Goal: Task Accomplishment & Management: Manage account settings

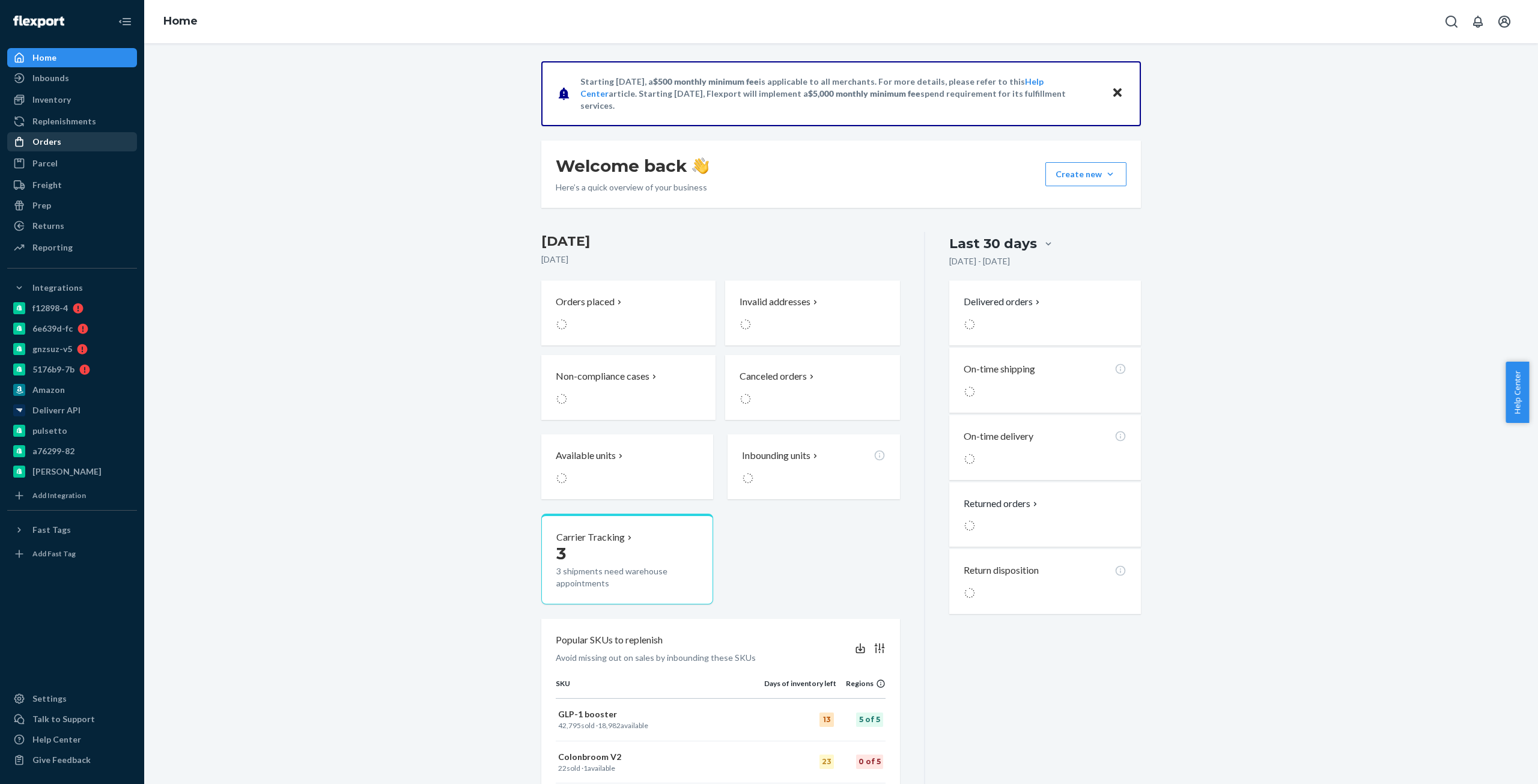
click at [63, 147] on div "Orders" at bounding box center [72, 141] width 127 height 17
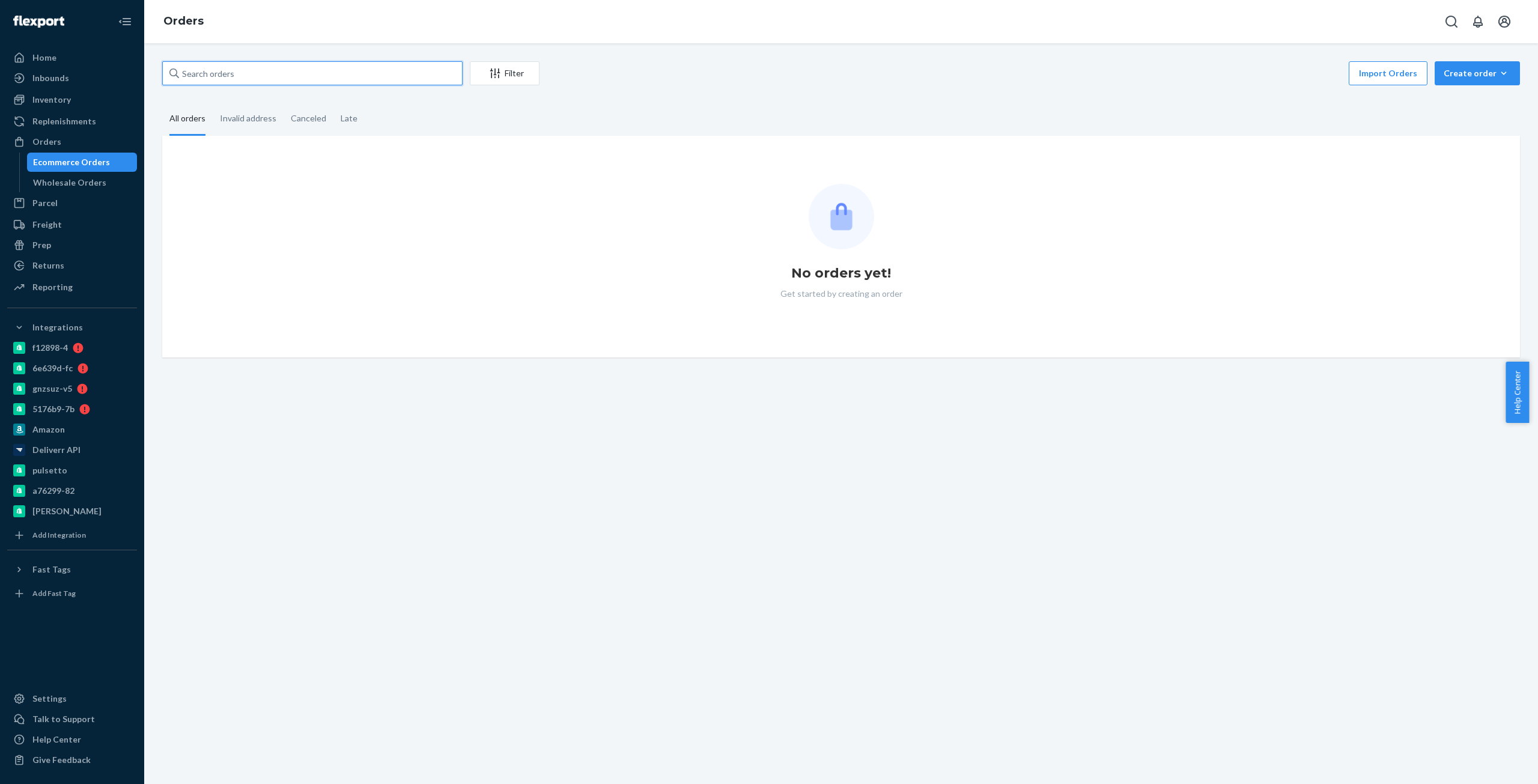
click at [266, 72] on input "text" at bounding box center [313, 72] width 300 height 24
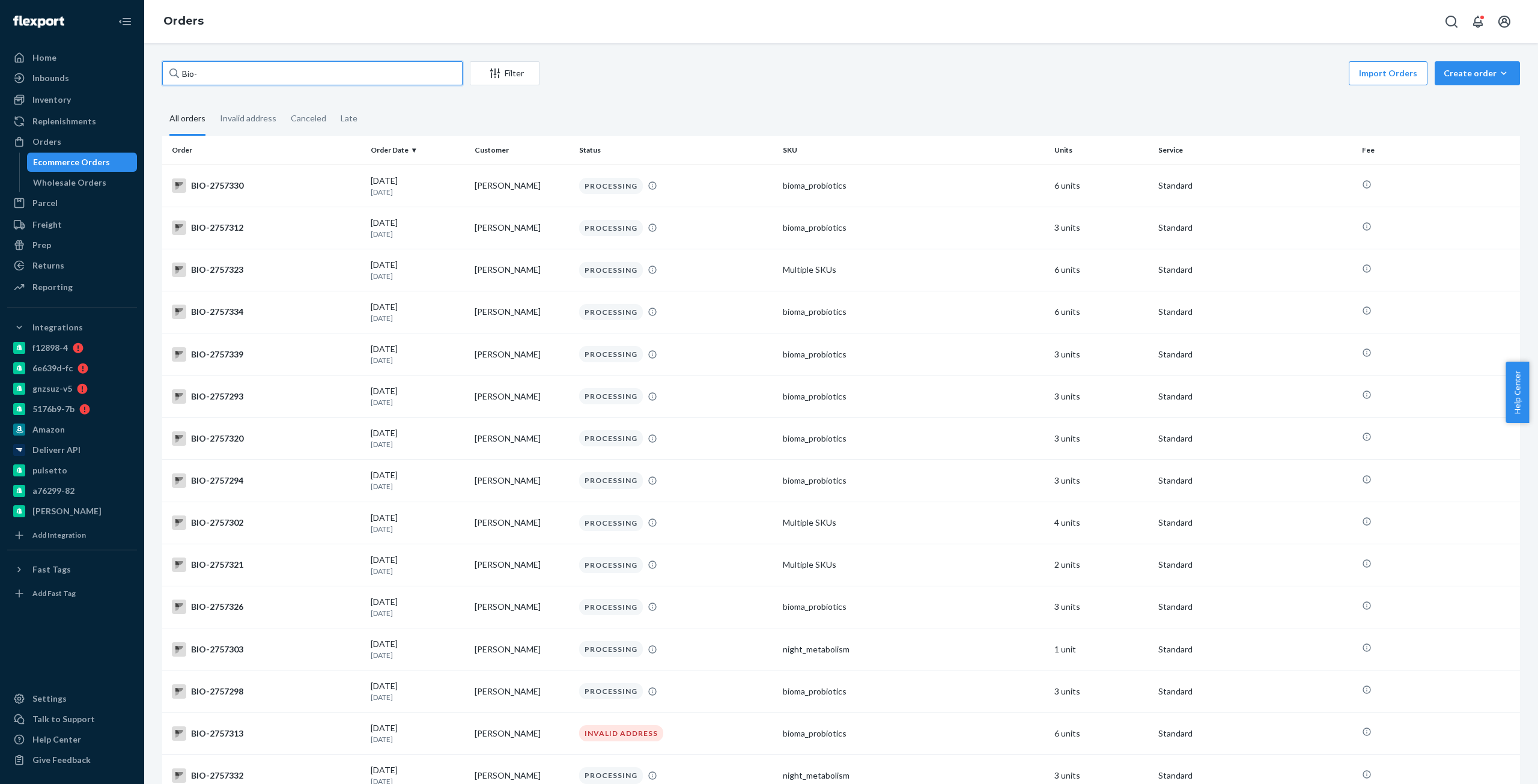
paste input "2700295"
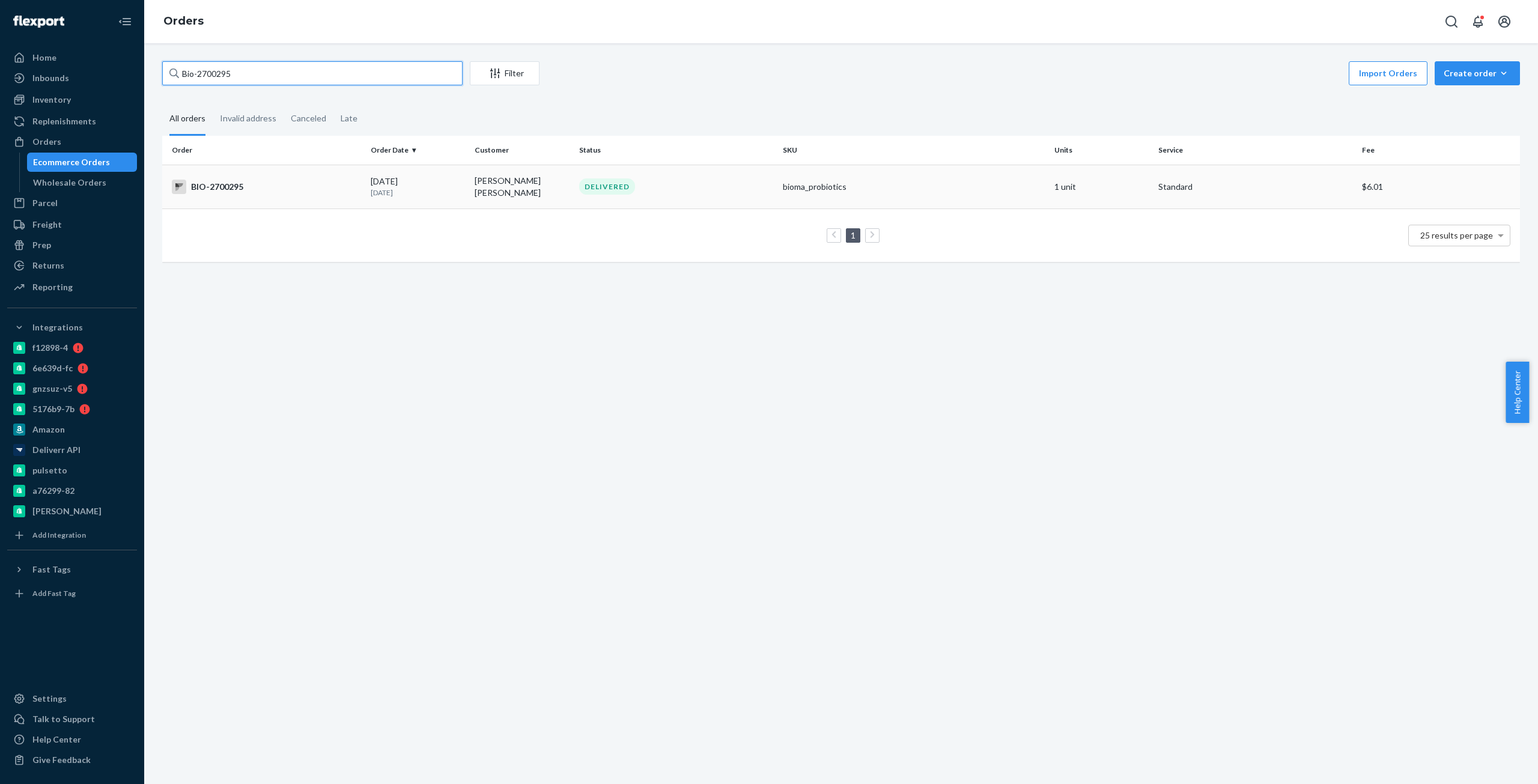
type input "Bio-2700295"
click at [236, 177] on td "BIO-2700295" at bounding box center [264, 186] width 204 height 44
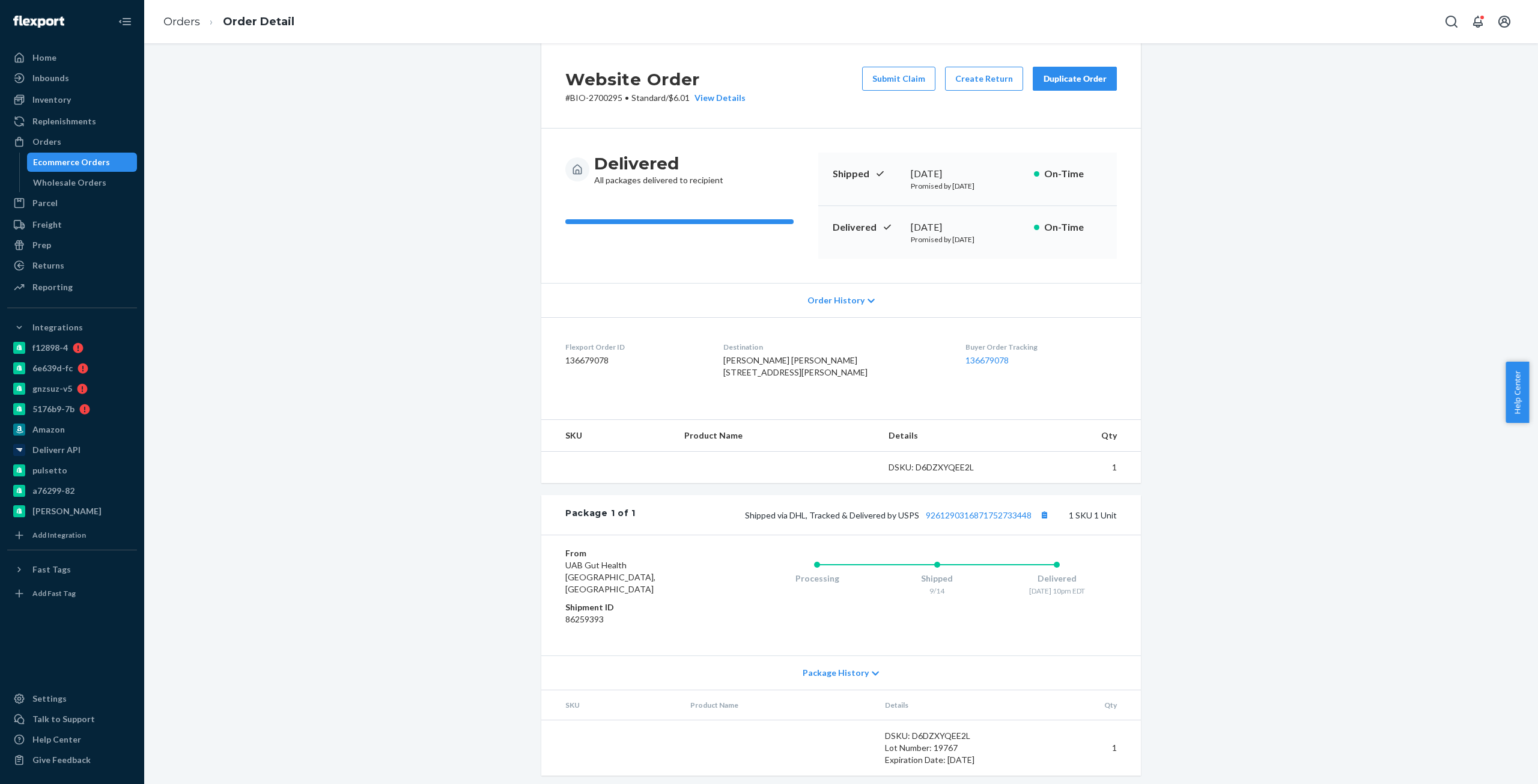
scroll to position [36, 0]
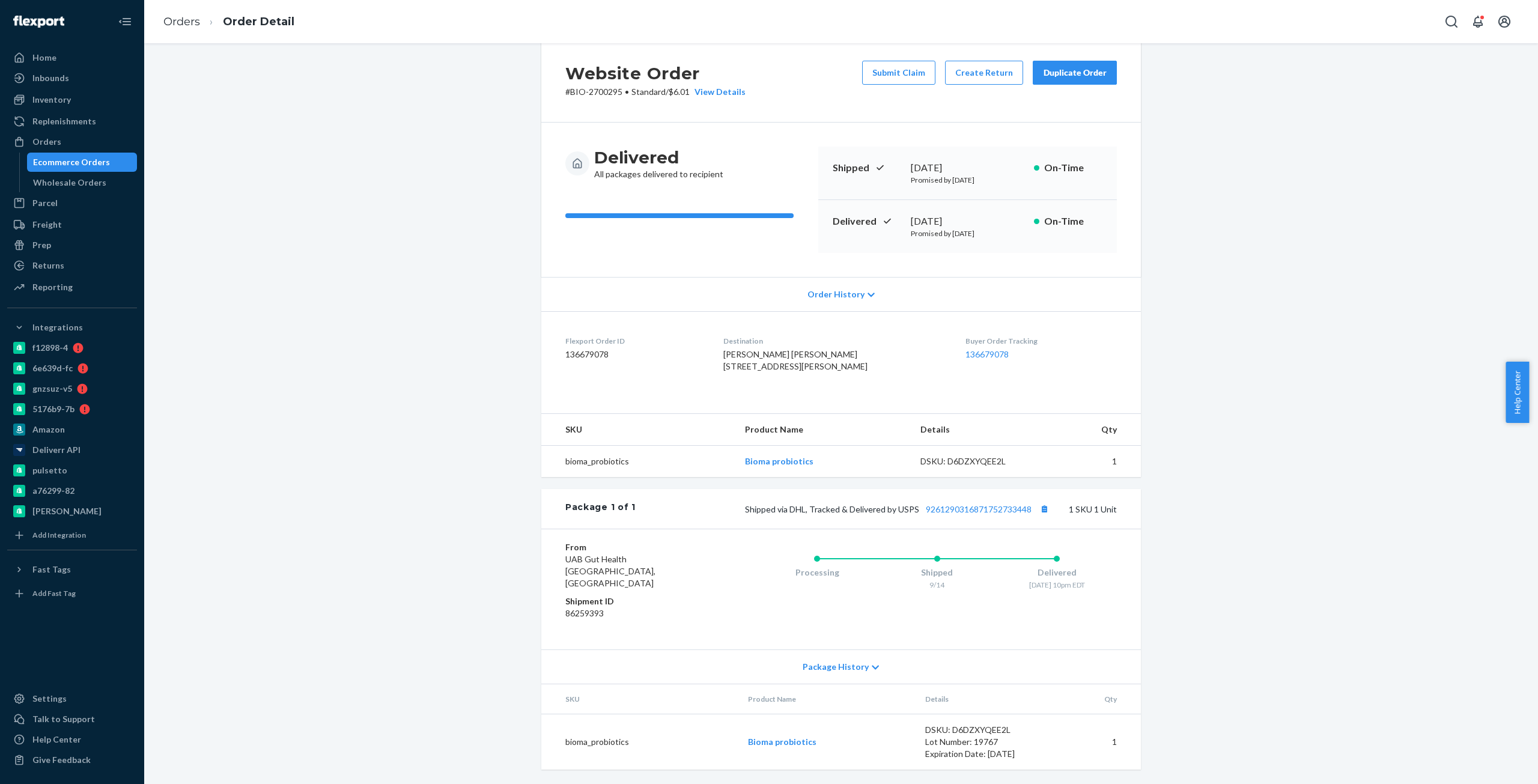
drag, startPoint x: 116, startPoint y: 166, endPoint x: 161, endPoint y: 139, distance: 52.5
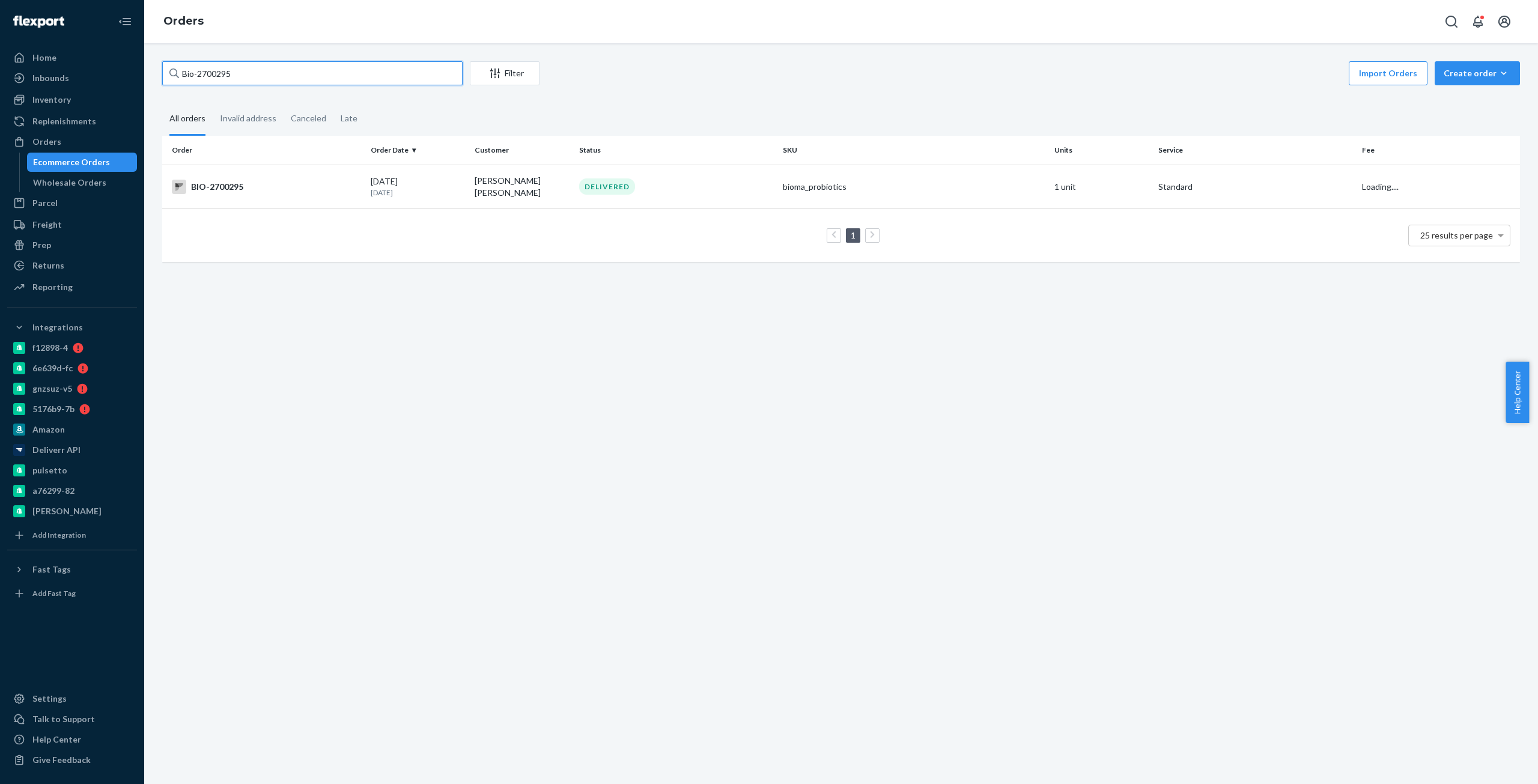
click at [209, 69] on input "Bio-2700295" at bounding box center [313, 72] width 300 height 24
paste input "1281034"
type input "Bio-1281034"
click at [221, 183] on div "BIO-1281034" at bounding box center [267, 185] width 189 height 14
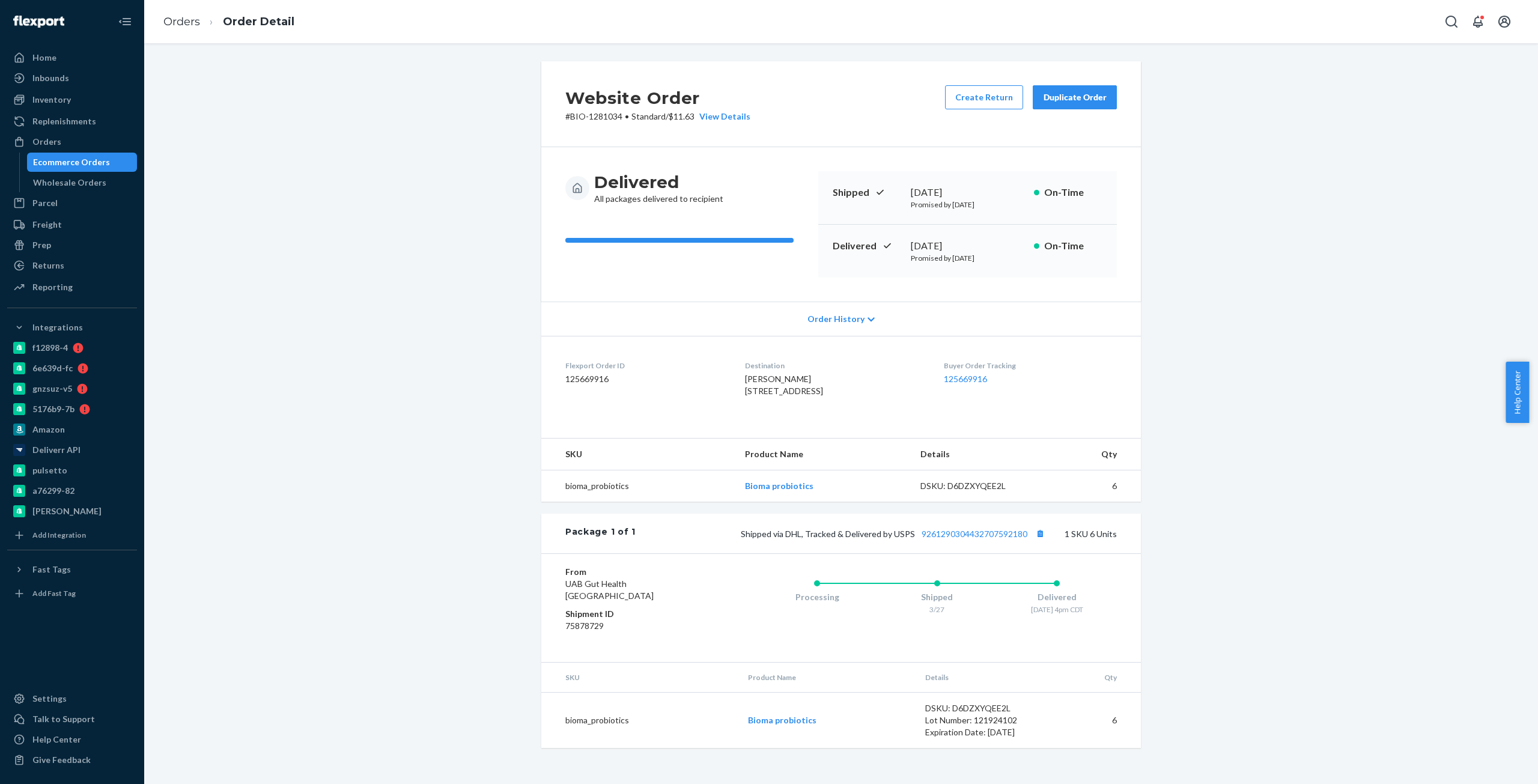
click at [956, 243] on div "March 29, 2025" at bounding box center [967, 246] width 114 height 14
copy div "March 29, 2025"
copy link "9261290304432707592180"
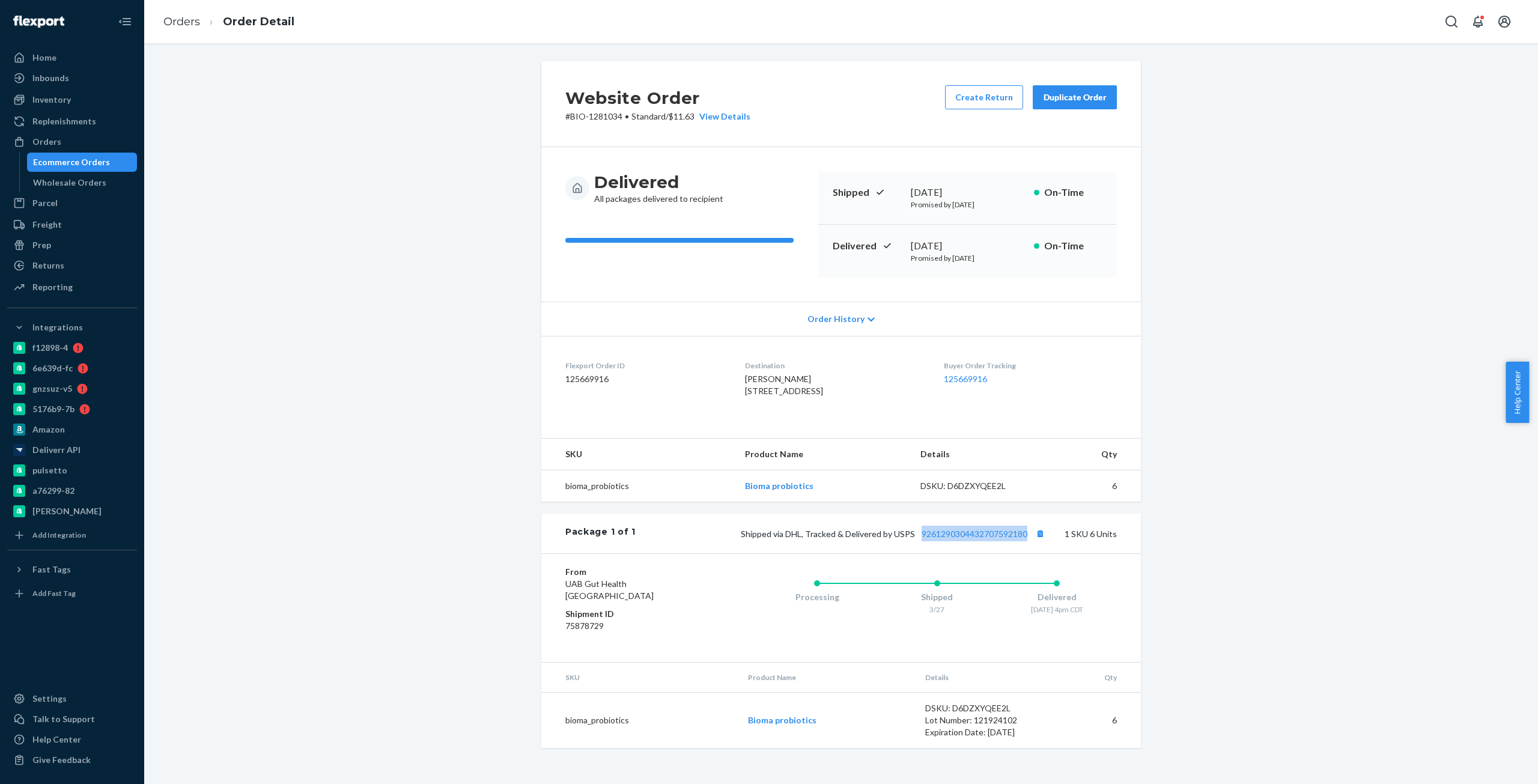
scroll to position [3, 0]
drag, startPoint x: 1027, startPoint y: 556, endPoint x: 213, endPoint y: 258, distance: 866.8
click at [213, 258] on div "Website Order # BIO-1281034 • Standard / $11.63 View Details Create Return Dupl…" at bounding box center [841, 411] width 1376 height 701
drag, startPoint x: 602, startPoint y: 70, endPoint x: 606, endPoint y: 61, distance: 9.8
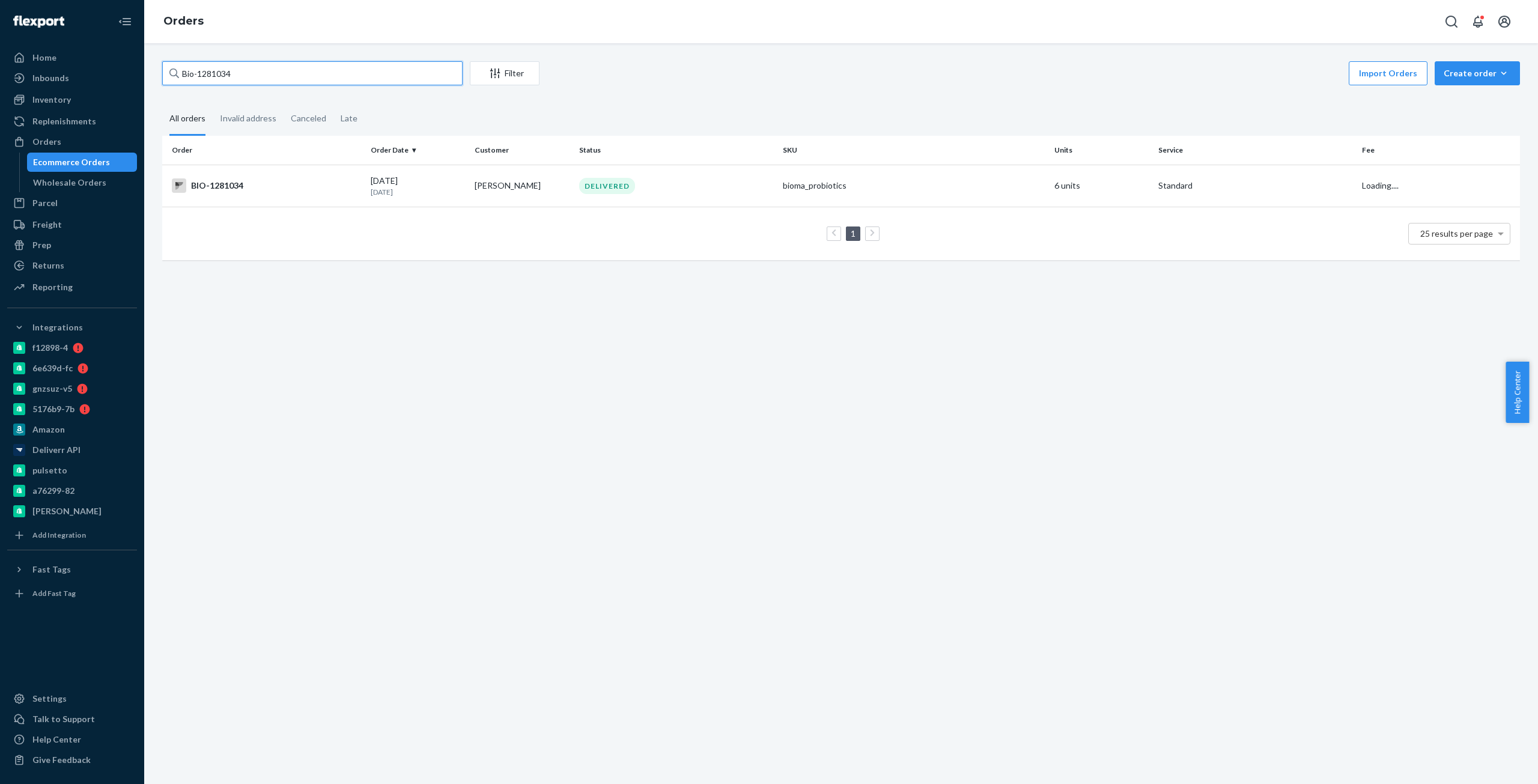
click at [209, 72] on input "Bio-1281034" at bounding box center [313, 72] width 300 height 24
paste input "2695397"
type input "Bio- 2695397"
click at [226, 187] on div "BIO-2695397" at bounding box center [267, 185] width 189 height 14
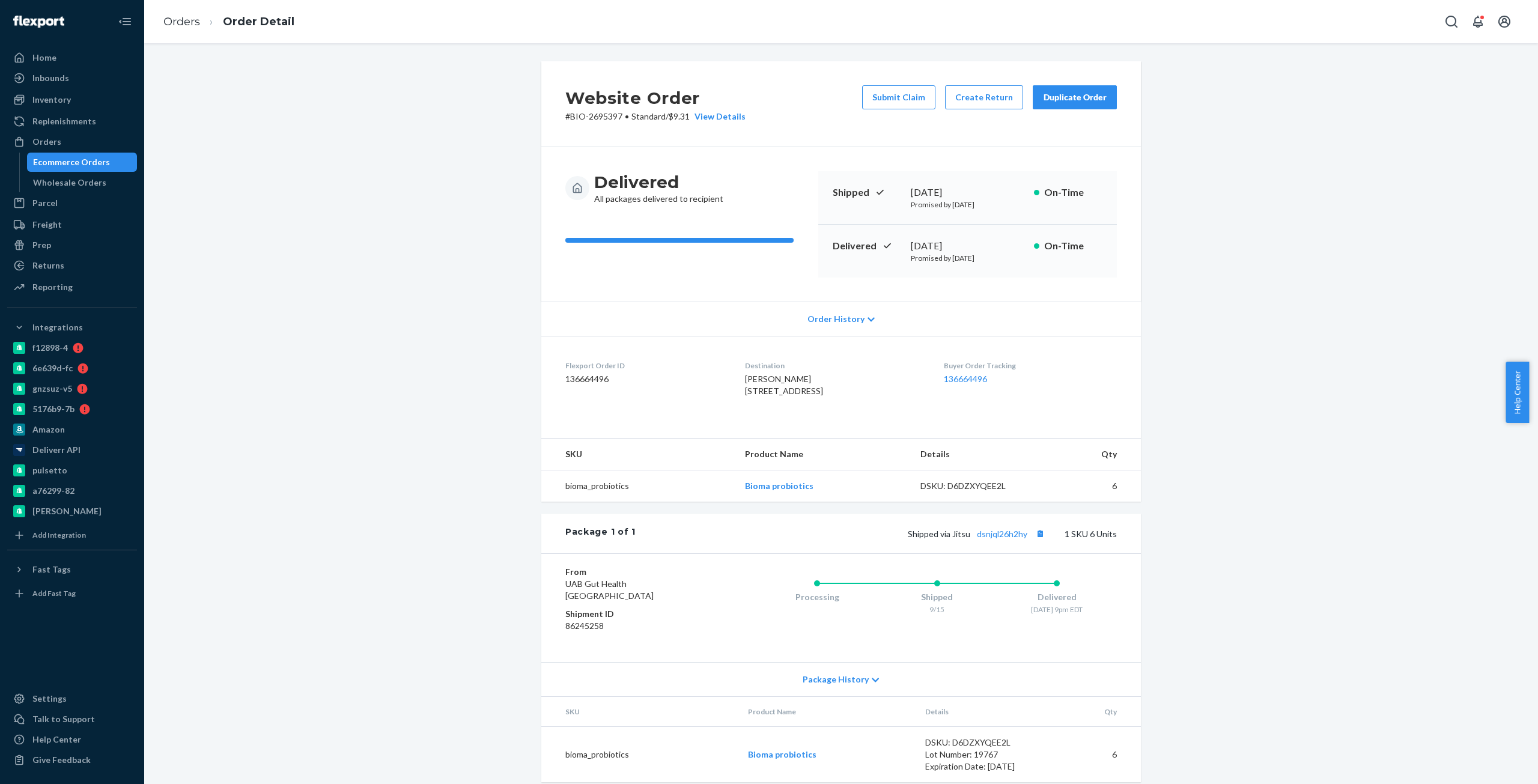
click at [572, 109] on h2 "Website Order" at bounding box center [655, 98] width 180 height 26
click at [593, 116] on p "# BIO-2695397 • Standard / $9.31 View Details" at bounding box center [655, 117] width 180 height 12
click at [573, 115] on p "# BIO-2695397 • Standard / $9.31 View Details" at bounding box center [655, 117] width 180 height 12
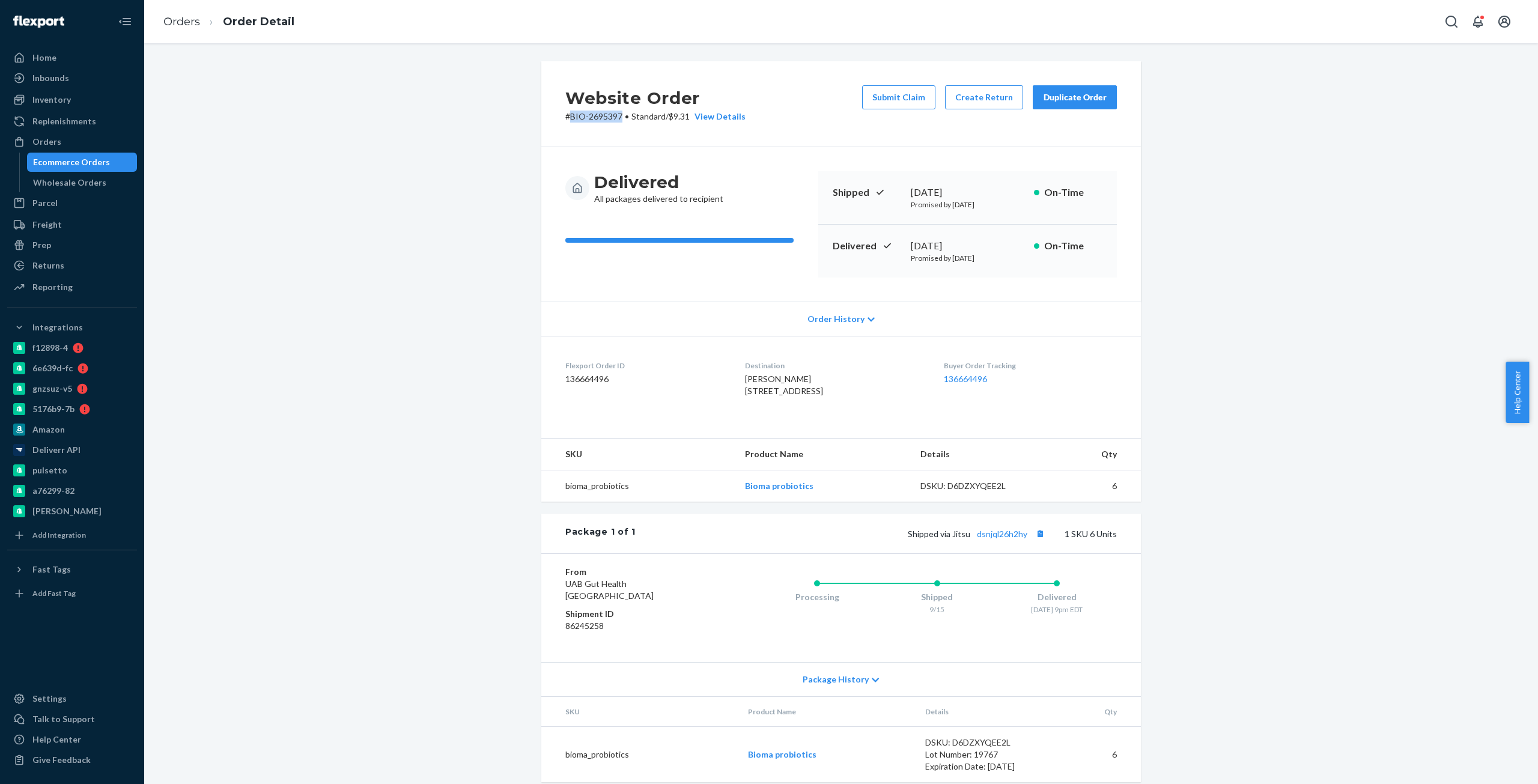
copy p "BIO-2695397"
click at [984, 106] on button "Create Return" at bounding box center [984, 97] width 78 height 24
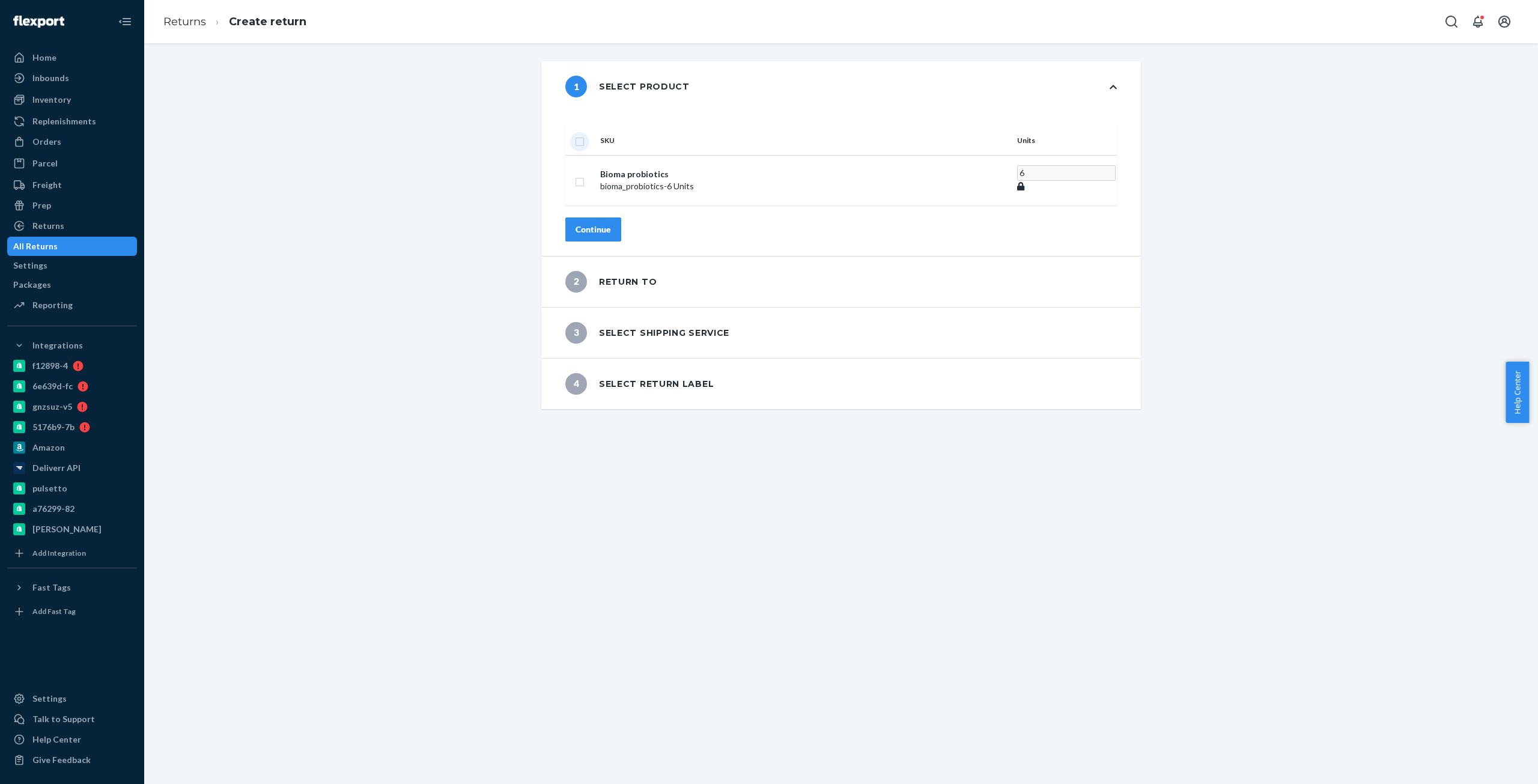
click at [585, 134] on input "checkbox" at bounding box center [580, 140] width 10 height 12
checkbox input "true"
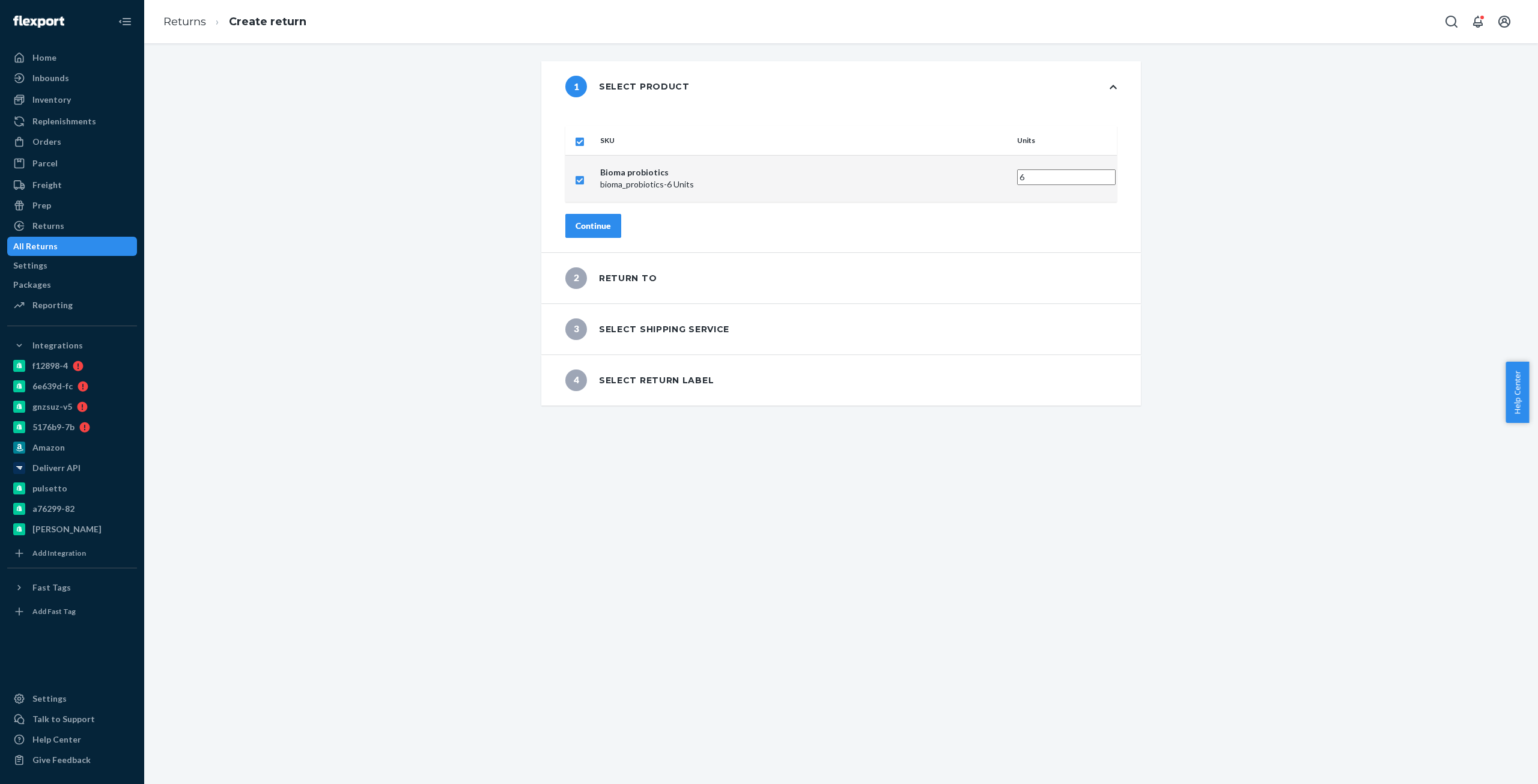
click at [617, 214] on button "Continue" at bounding box center [593, 225] width 56 height 24
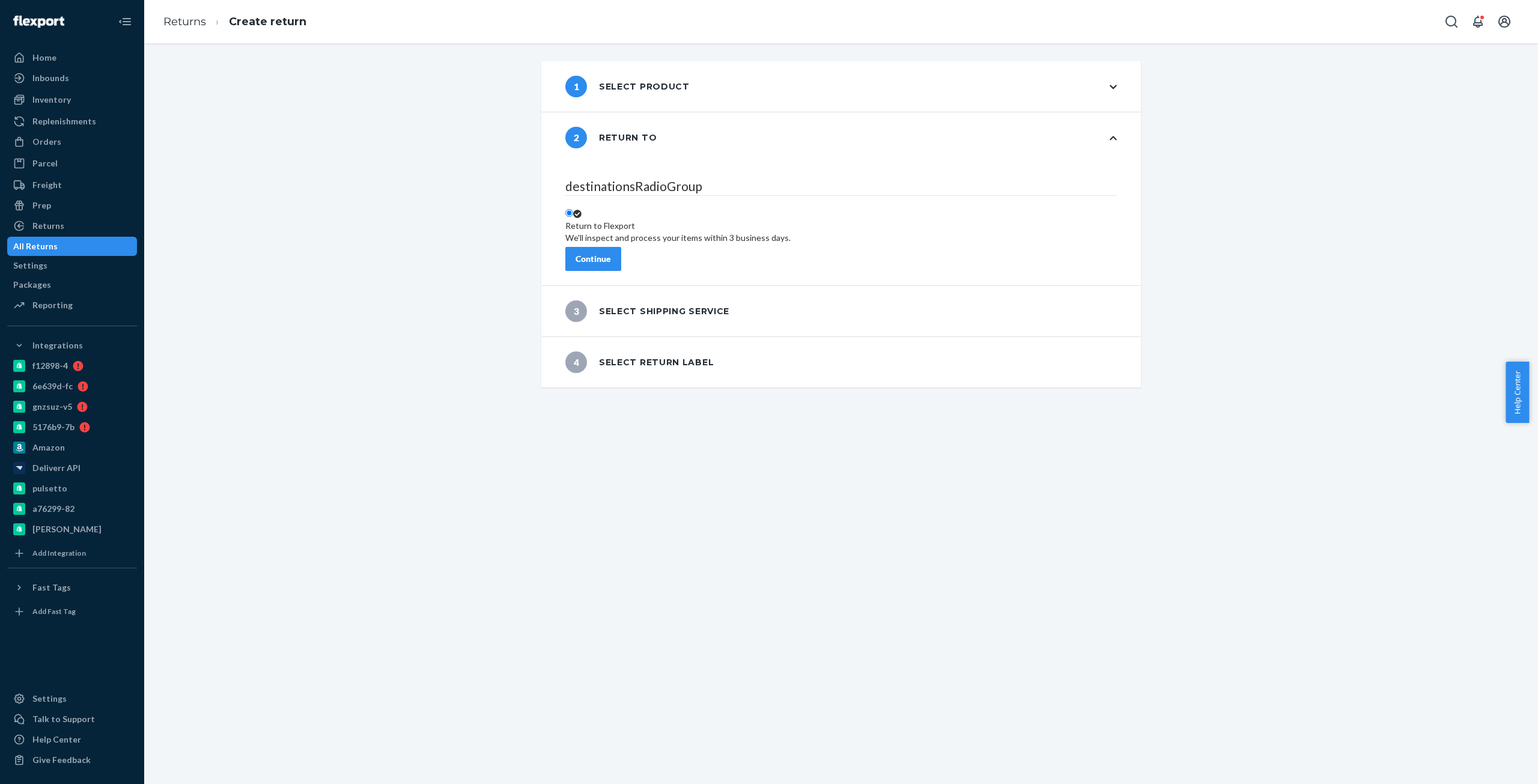
click at [623, 237] on div "destinationsRadioGroup Return to Flexport We'll inspect and process your items …" at bounding box center [841, 223] width 600 height 123
click at [625, 237] on div "destinationsRadioGroup Return to Flexport We'll inspect and process your items …" at bounding box center [841, 223] width 600 height 123
click at [611, 253] on div "Continue" at bounding box center [594, 259] width 35 height 12
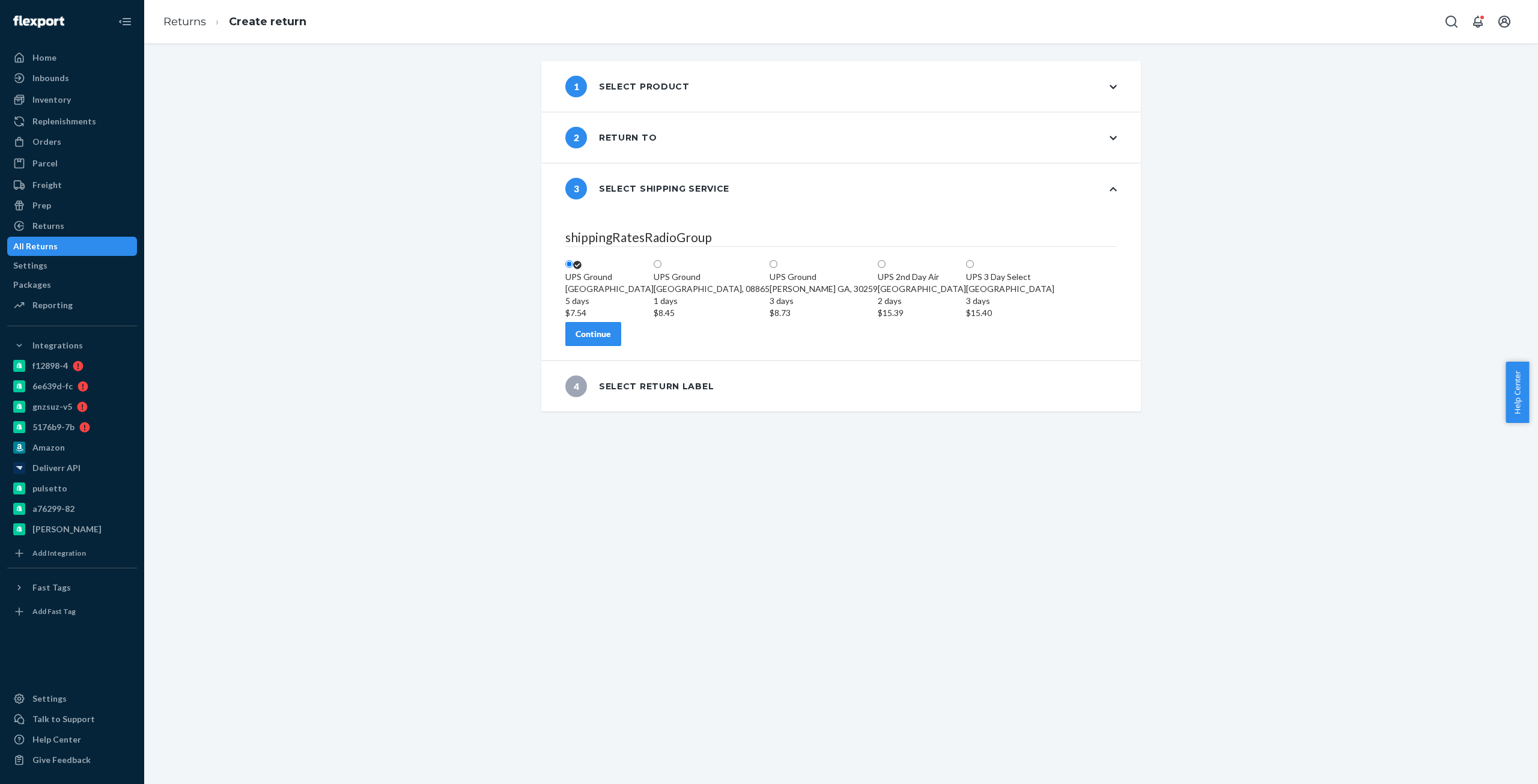
click at [611, 340] on div "Continue" at bounding box center [594, 334] width 35 height 12
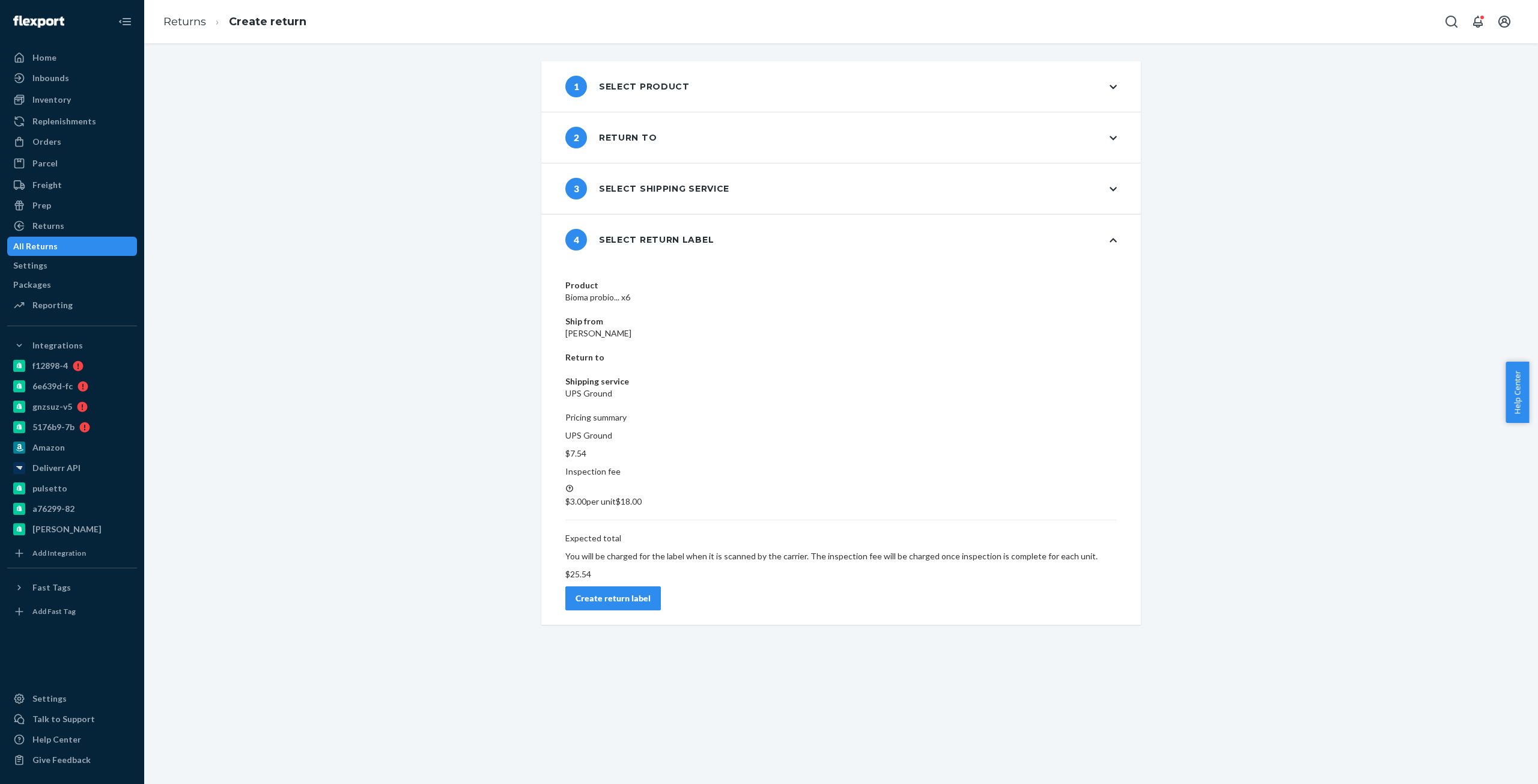
click at [661, 586] on button "Create return label" at bounding box center [613, 598] width 95 height 24
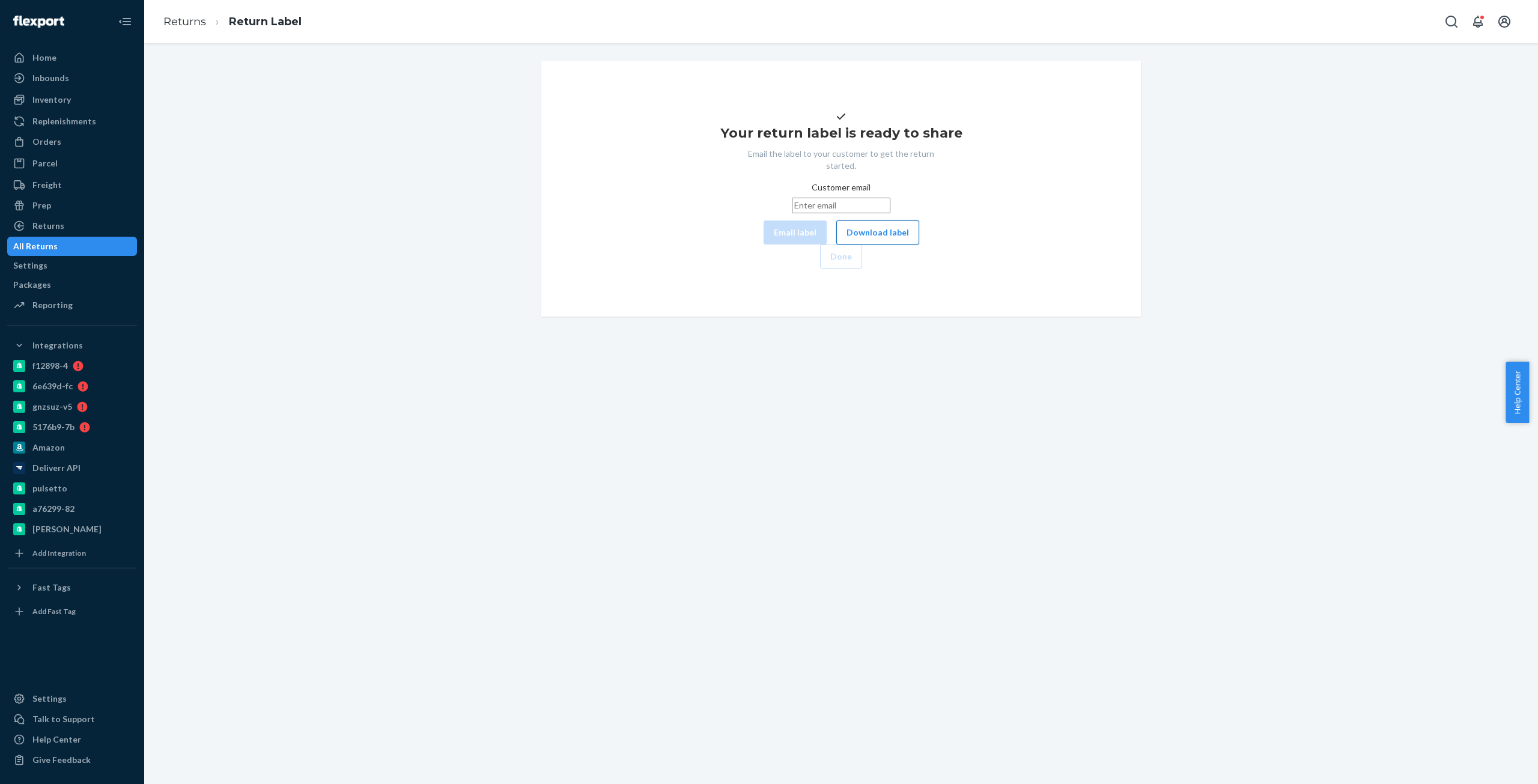
click at [837, 245] on button "Download label" at bounding box center [878, 232] width 83 height 24
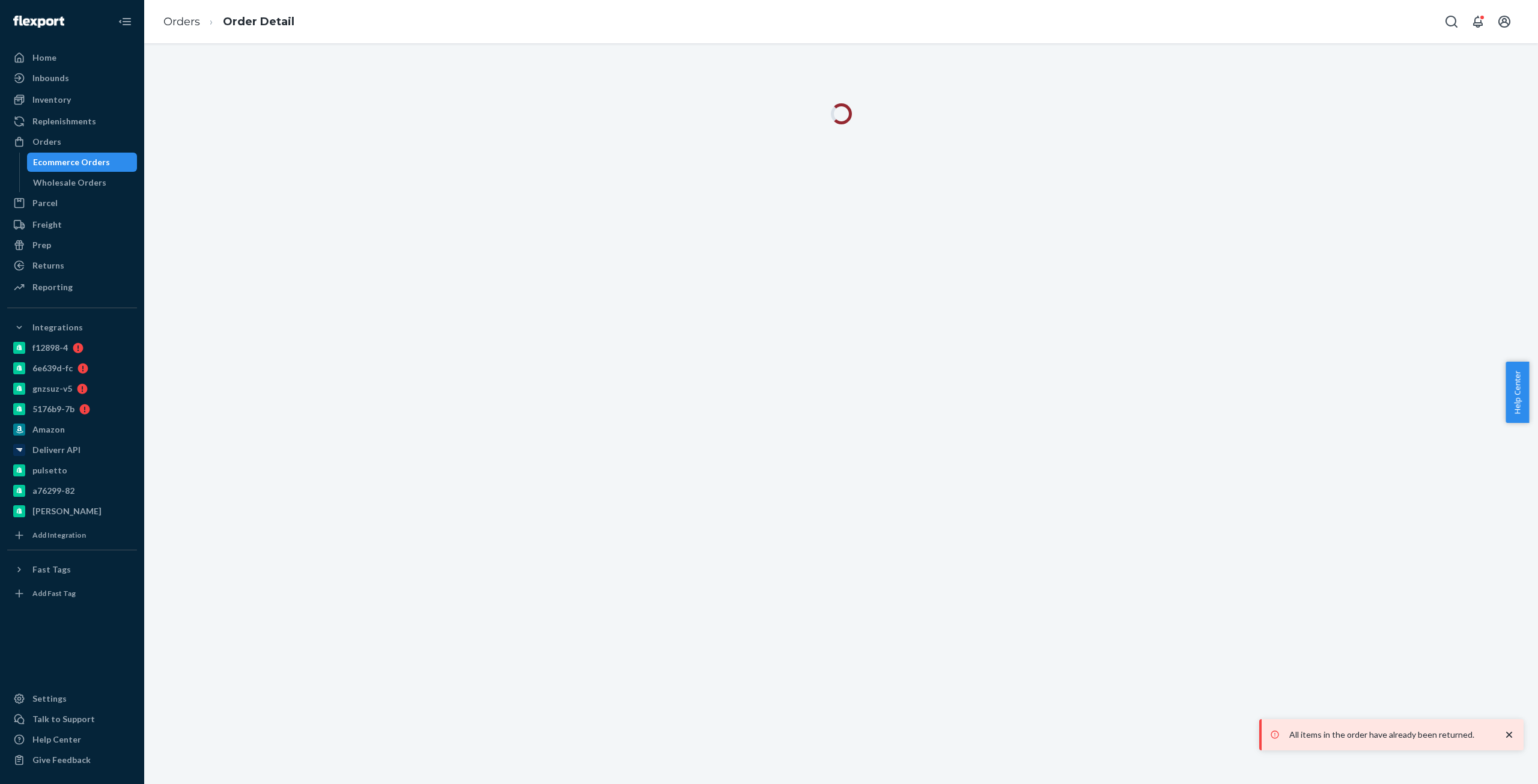
drag, startPoint x: 971, startPoint y: 425, endPoint x: 966, endPoint y: 440, distance: 15.8
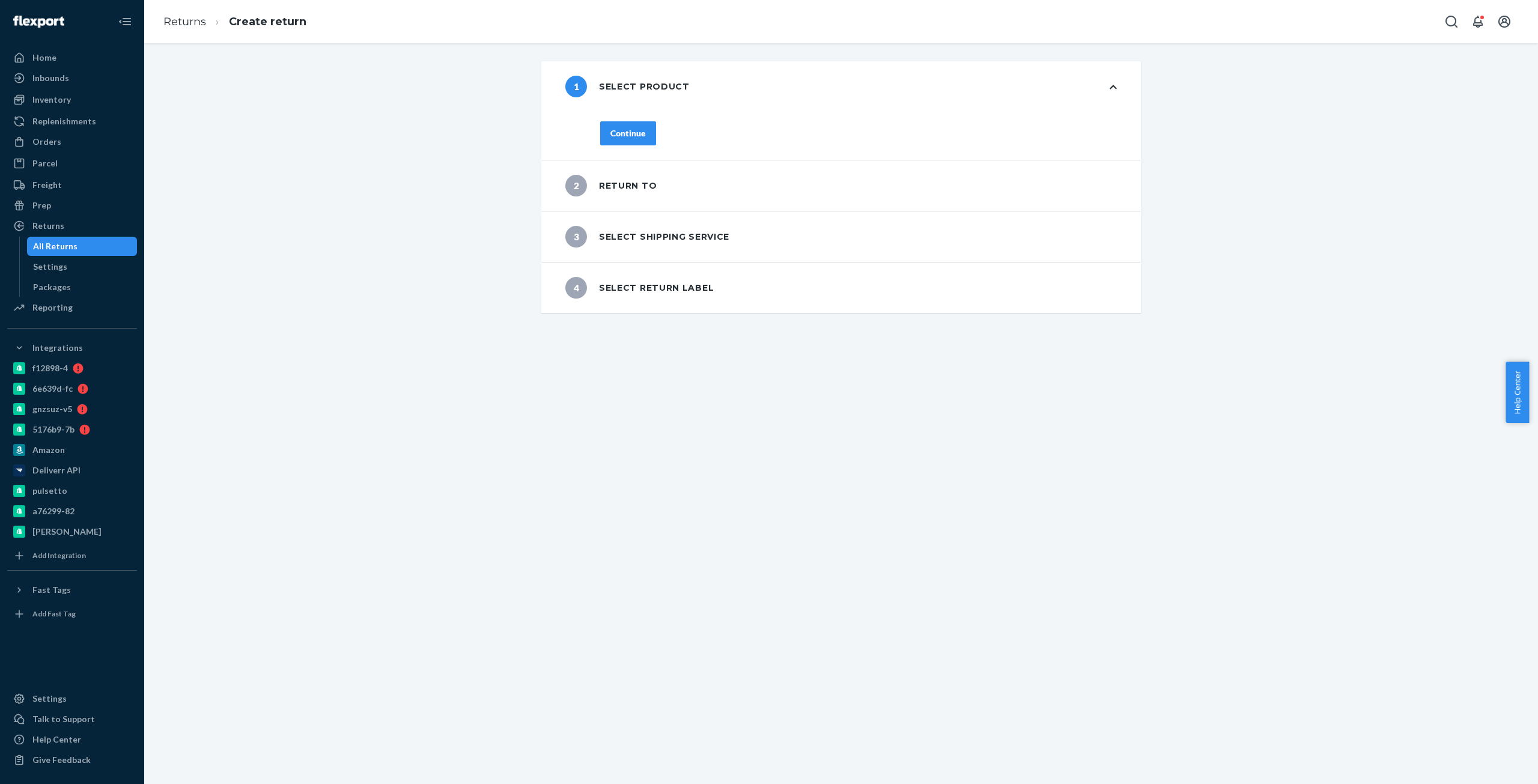
drag, startPoint x: 625, startPoint y: 202, endPoint x: 621, endPoint y: 190, distance: 12.6
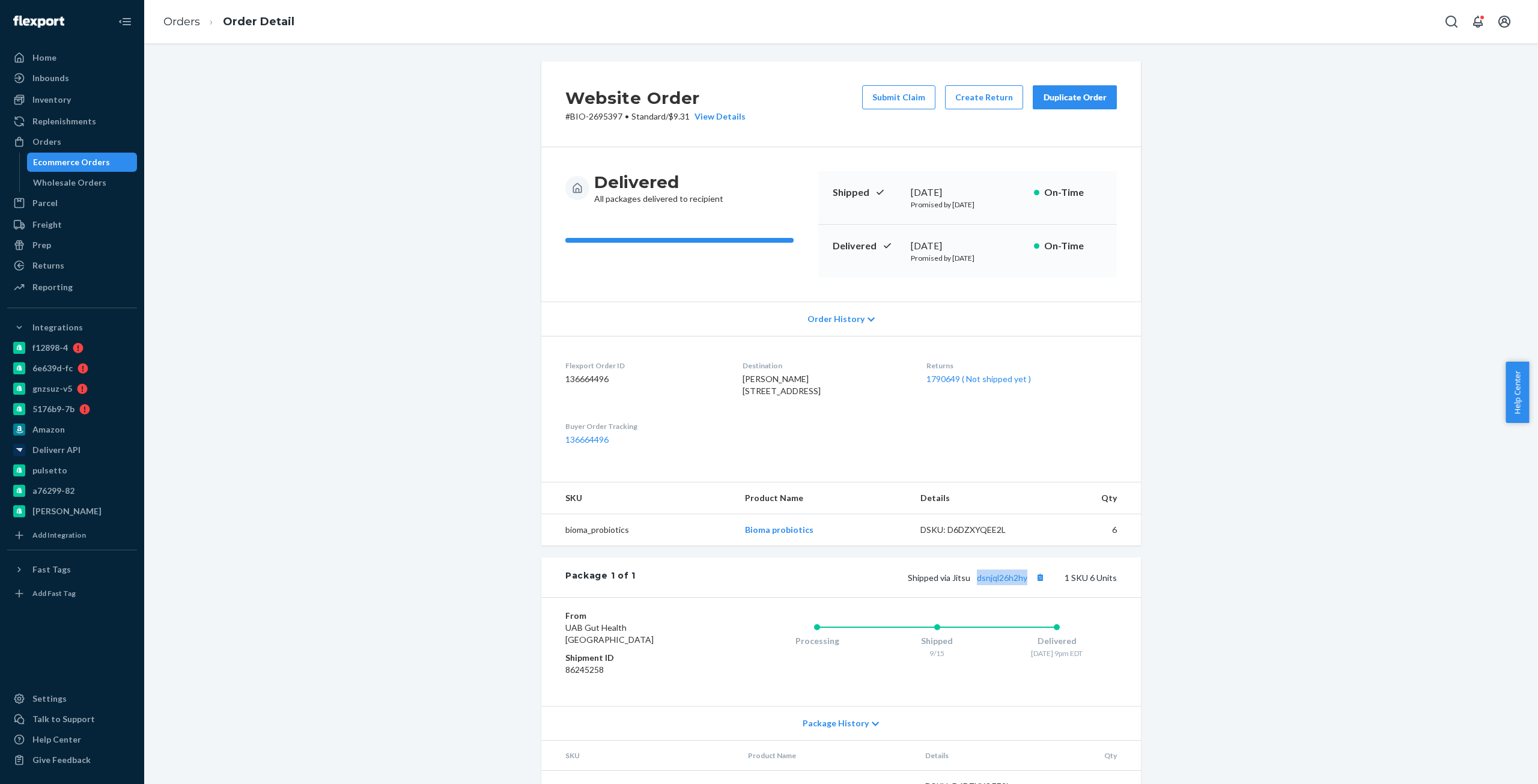
copy link "dsnjql26h2hy"
drag, startPoint x: 1025, startPoint y: 606, endPoint x: 328, endPoint y: 396, distance: 727.9
click at [301, 425] on div "Website Order # BIO-2695397 • Standard / $9.31 View Details Submit Claim Create…" at bounding box center [841, 450] width 1376 height 779
drag, startPoint x: 401, startPoint y: 256, endPoint x: 367, endPoint y: 213, distance: 54.8
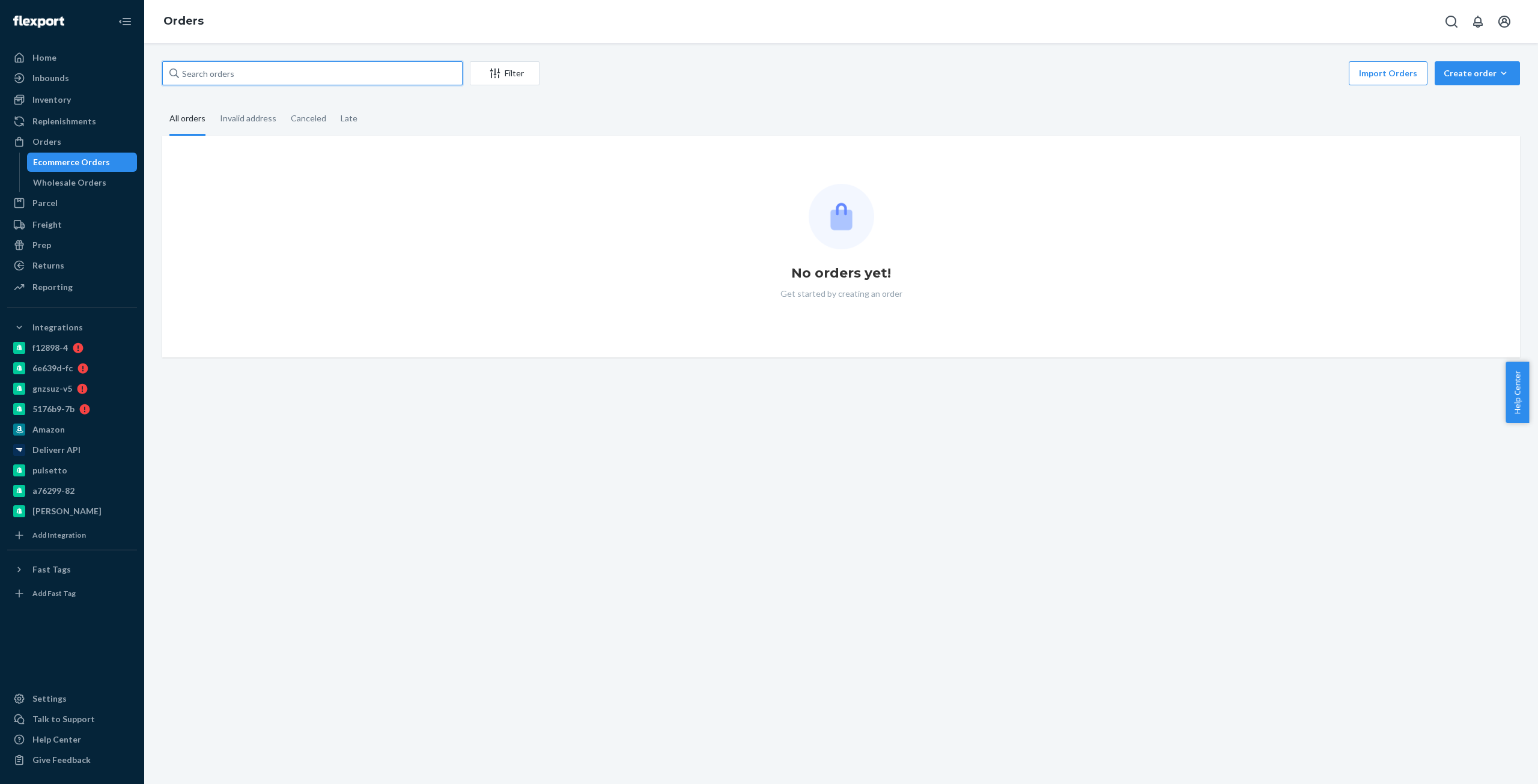
click at [225, 76] on input "text" at bounding box center [313, 72] width 300 height 24
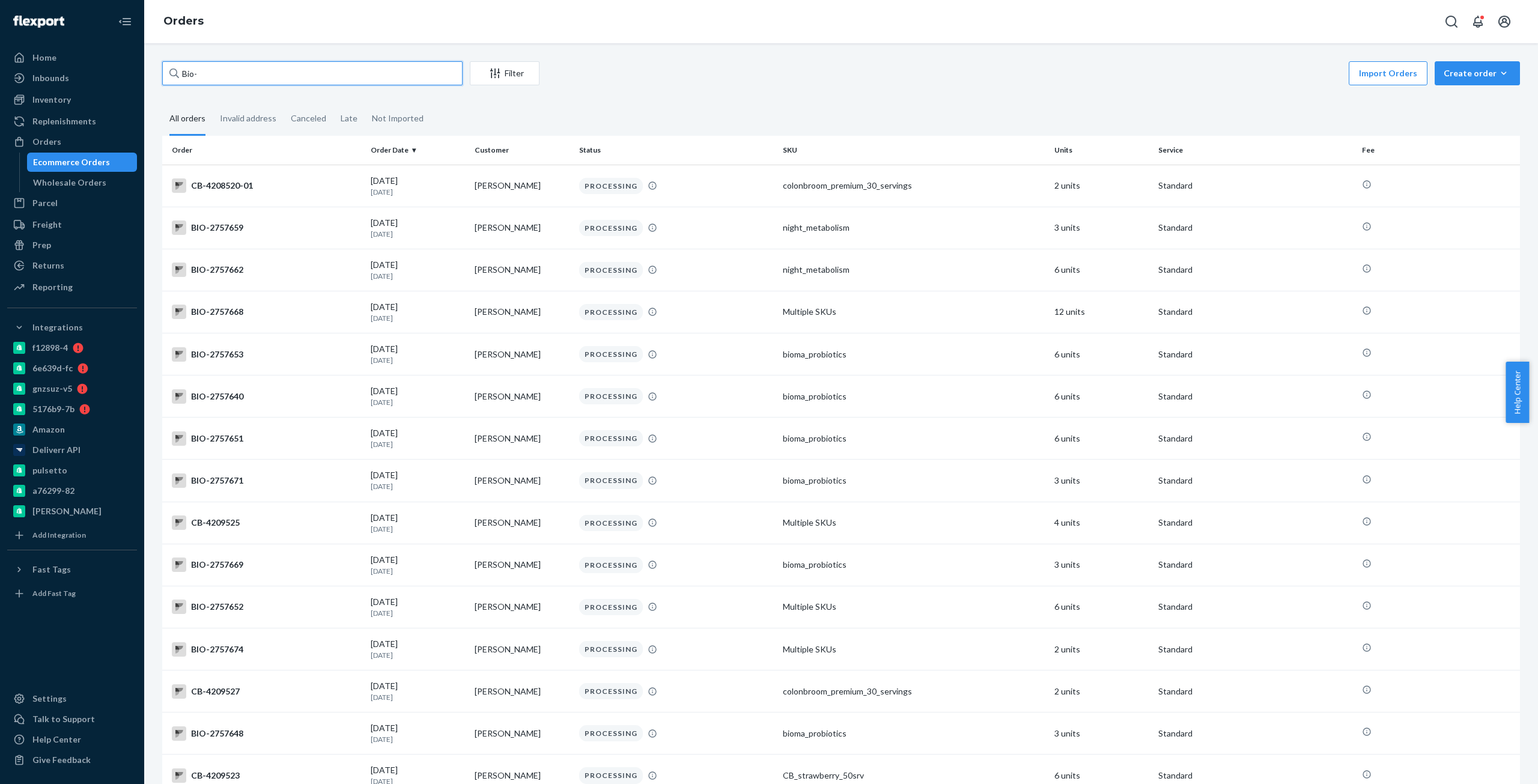
paste input "2379248"
type input "Bio-2379248"
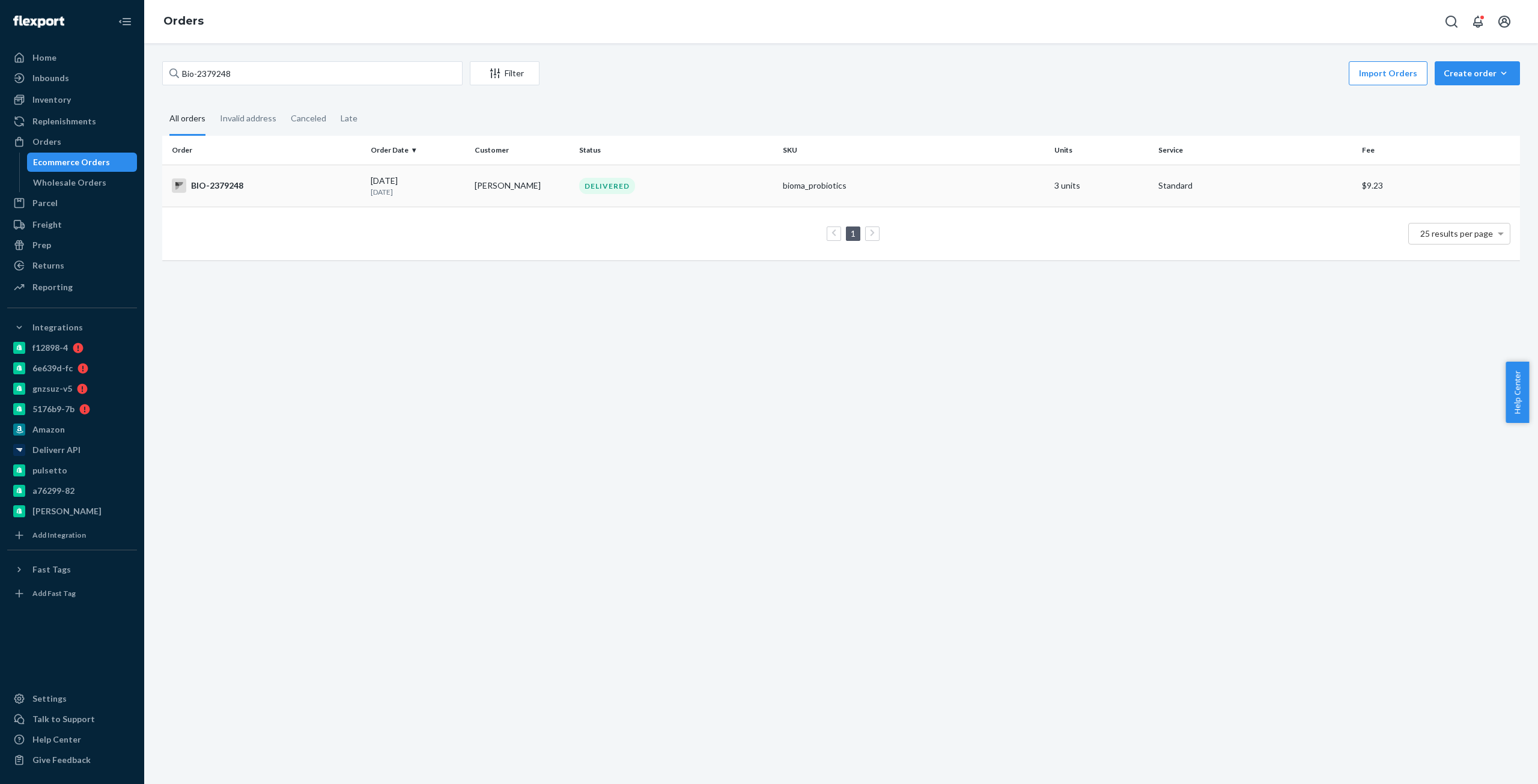
click at [253, 170] on td "BIO-2379248" at bounding box center [264, 185] width 204 height 42
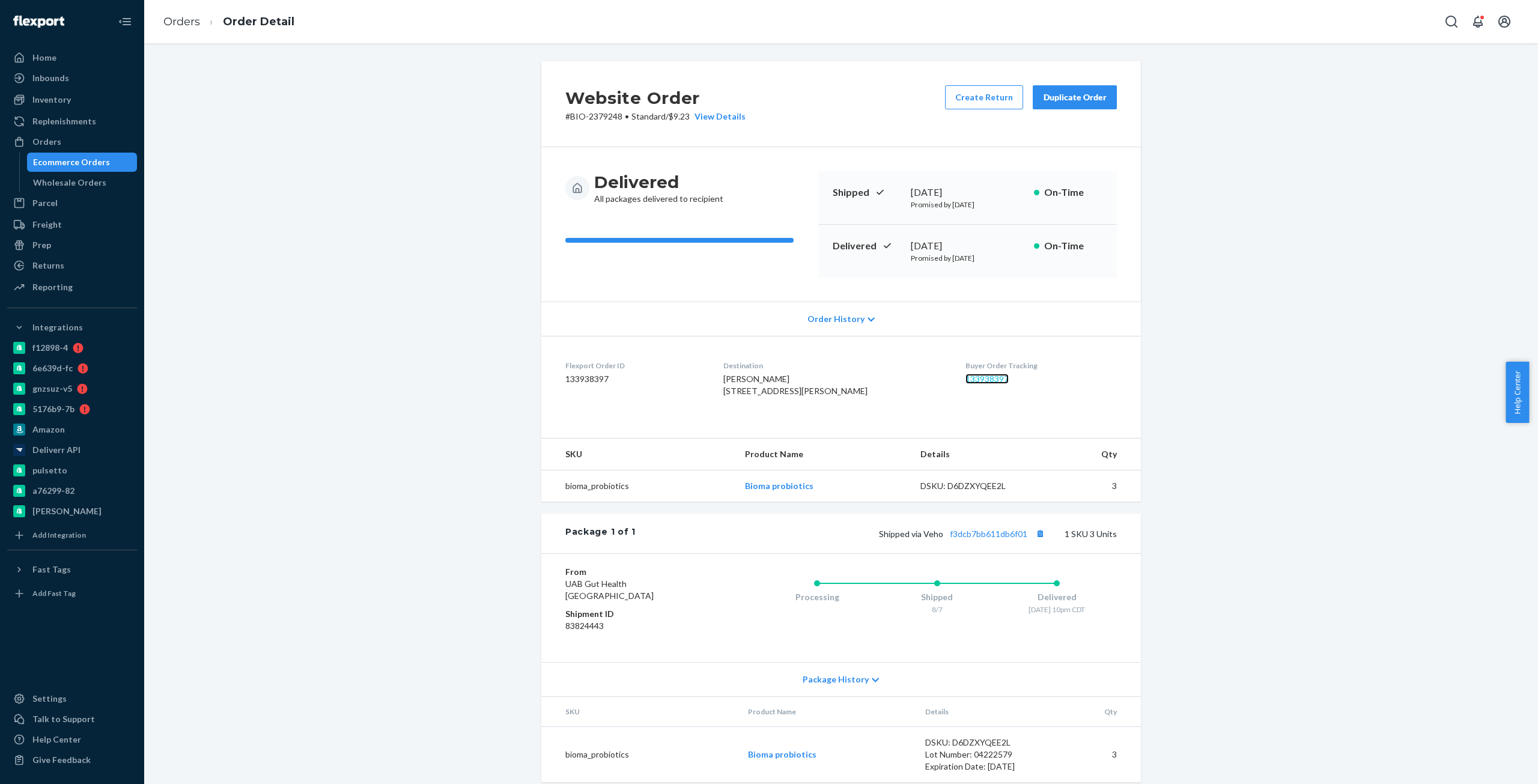
click at [984, 383] on link "133938397" at bounding box center [987, 379] width 43 height 11
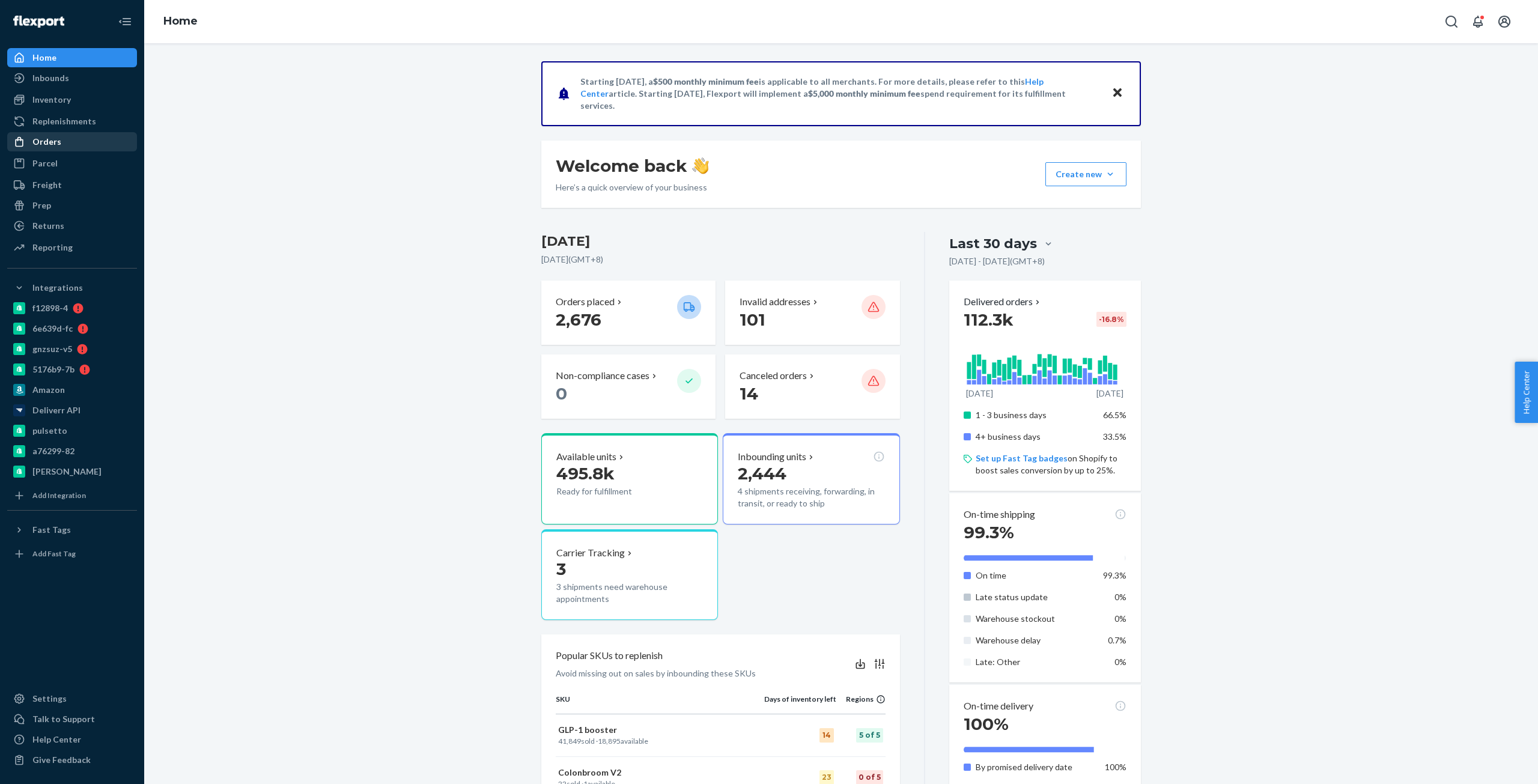
click at [71, 147] on div "Orders" at bounding box center [72, 141] width 127 height 17
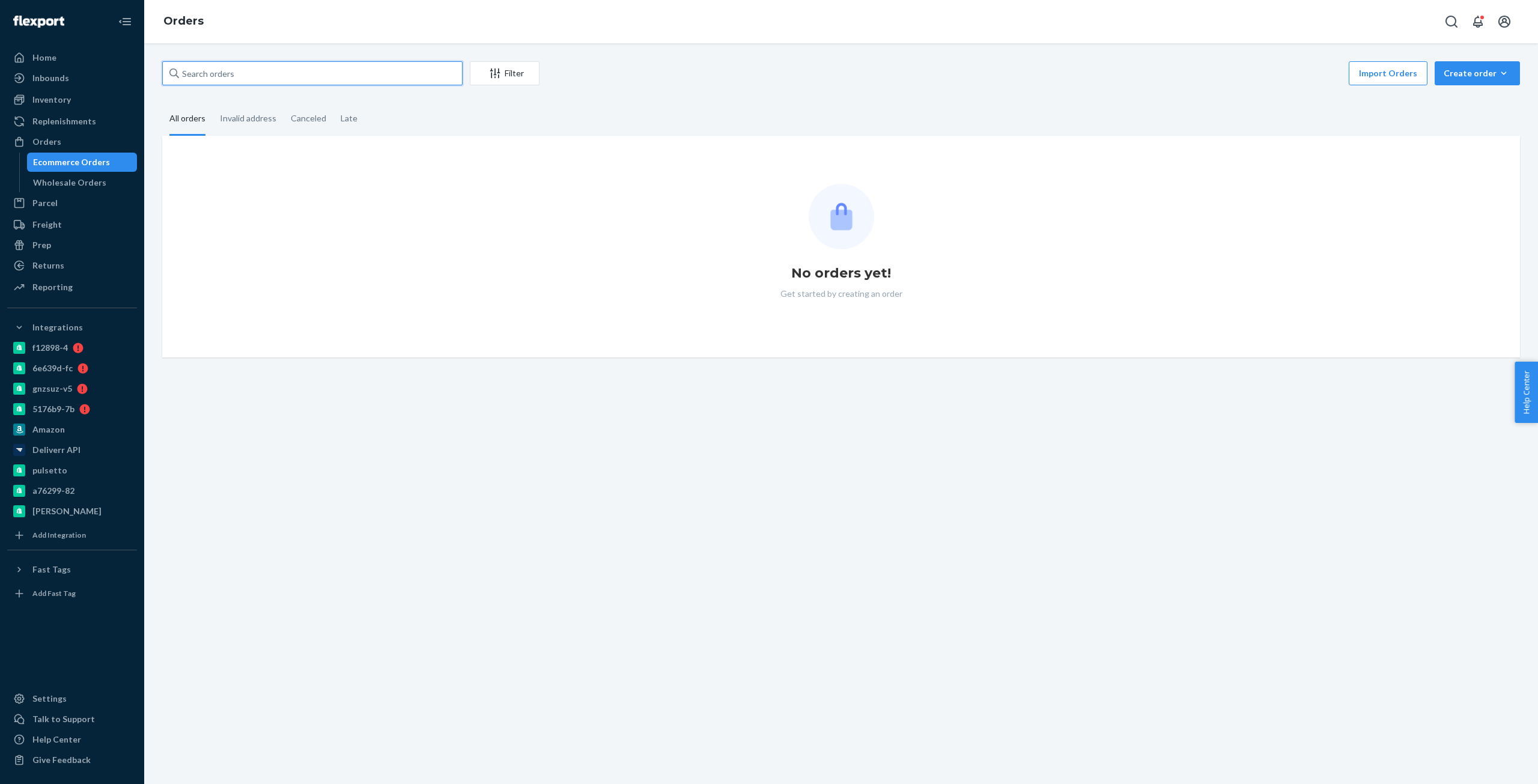
click at [311, 78] on input "text" at bounding box center [313, 72] width 300 height 24
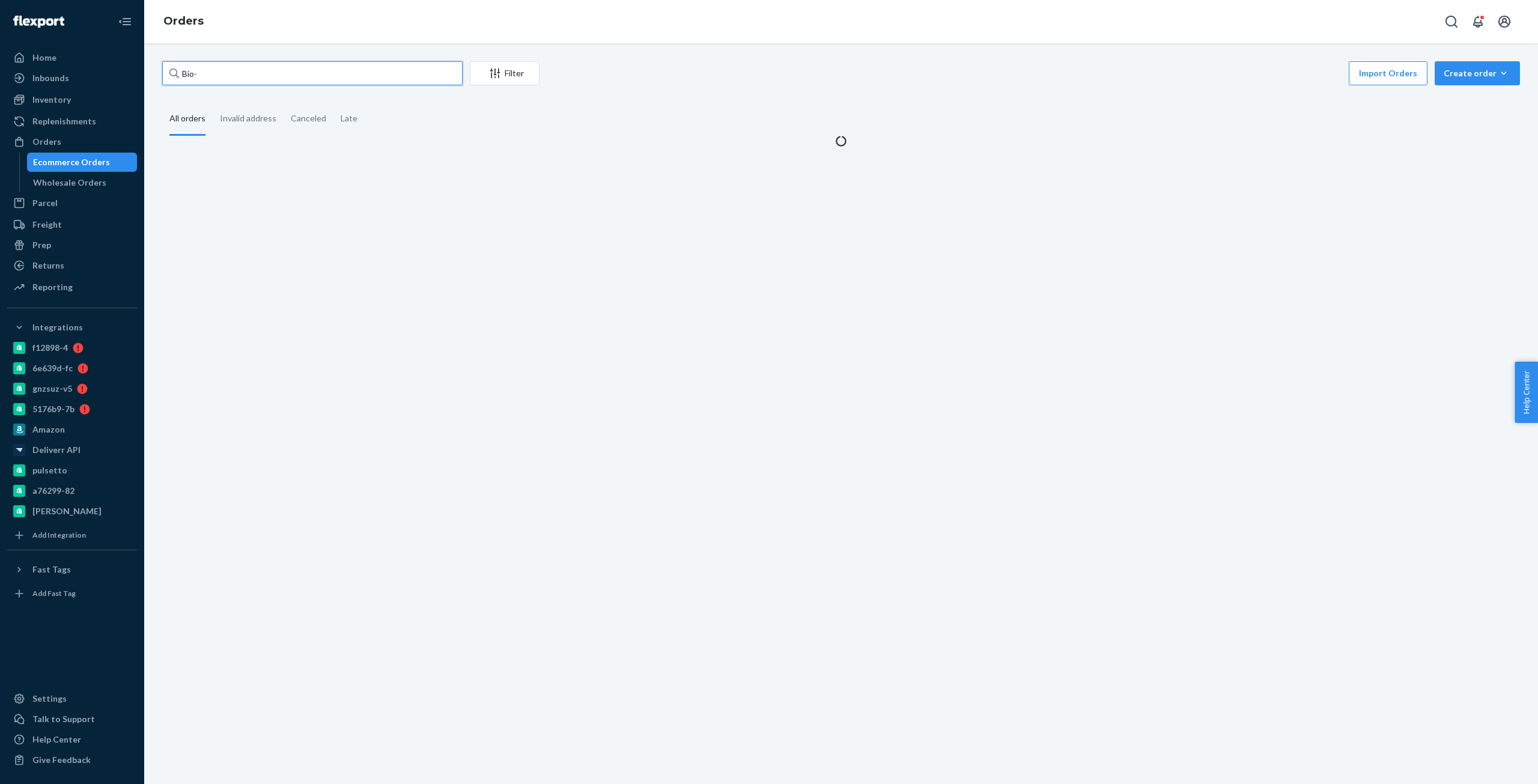
paste input "2636760"
type input "Bio-2636760"
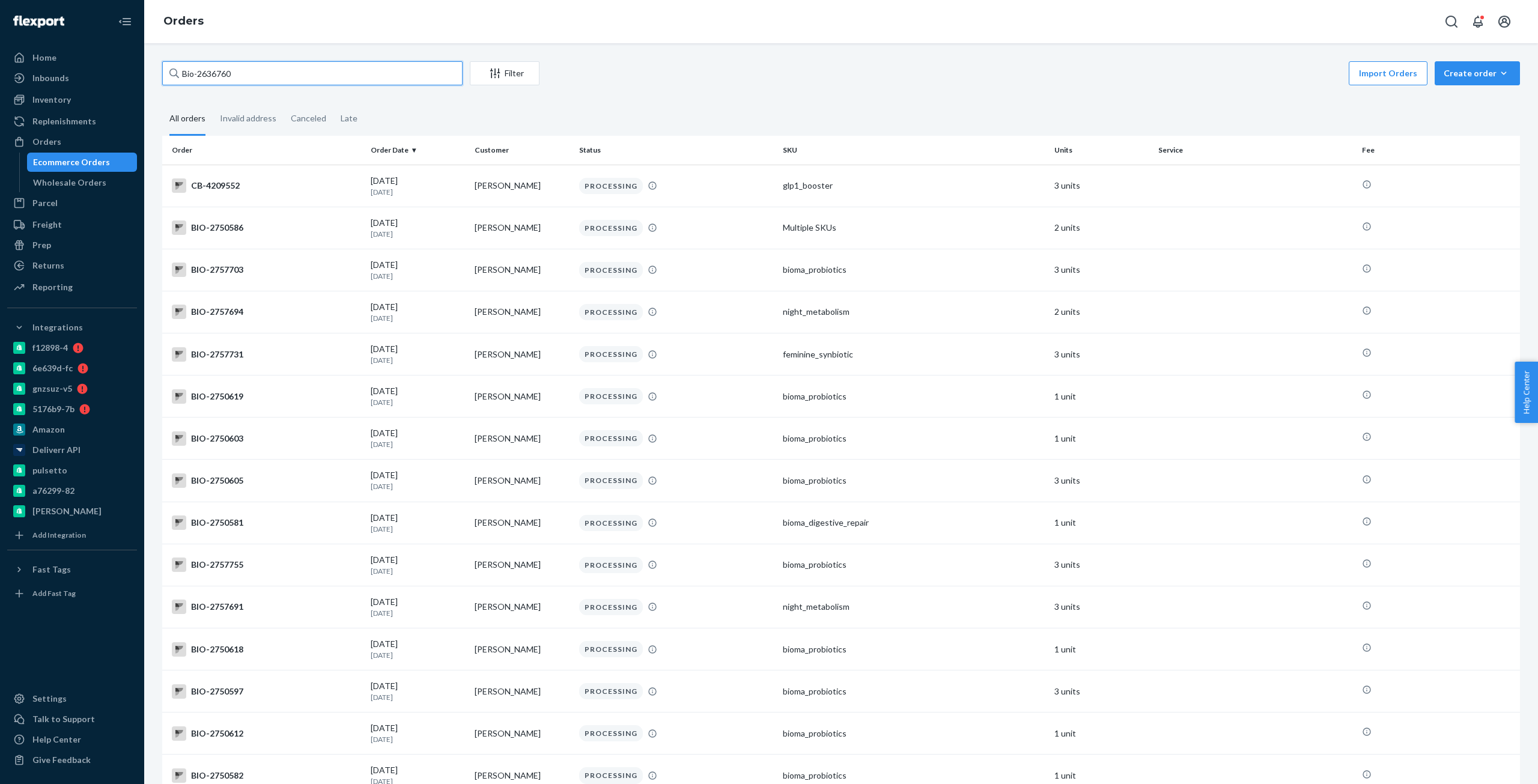
click at [261, 71] on input "Bio-2636760" at bounding box center [313, 72] width 300 height 24
click at [331, 68] on input "Bio-2636760" at bounding box center [313, 72] width 300 height 24
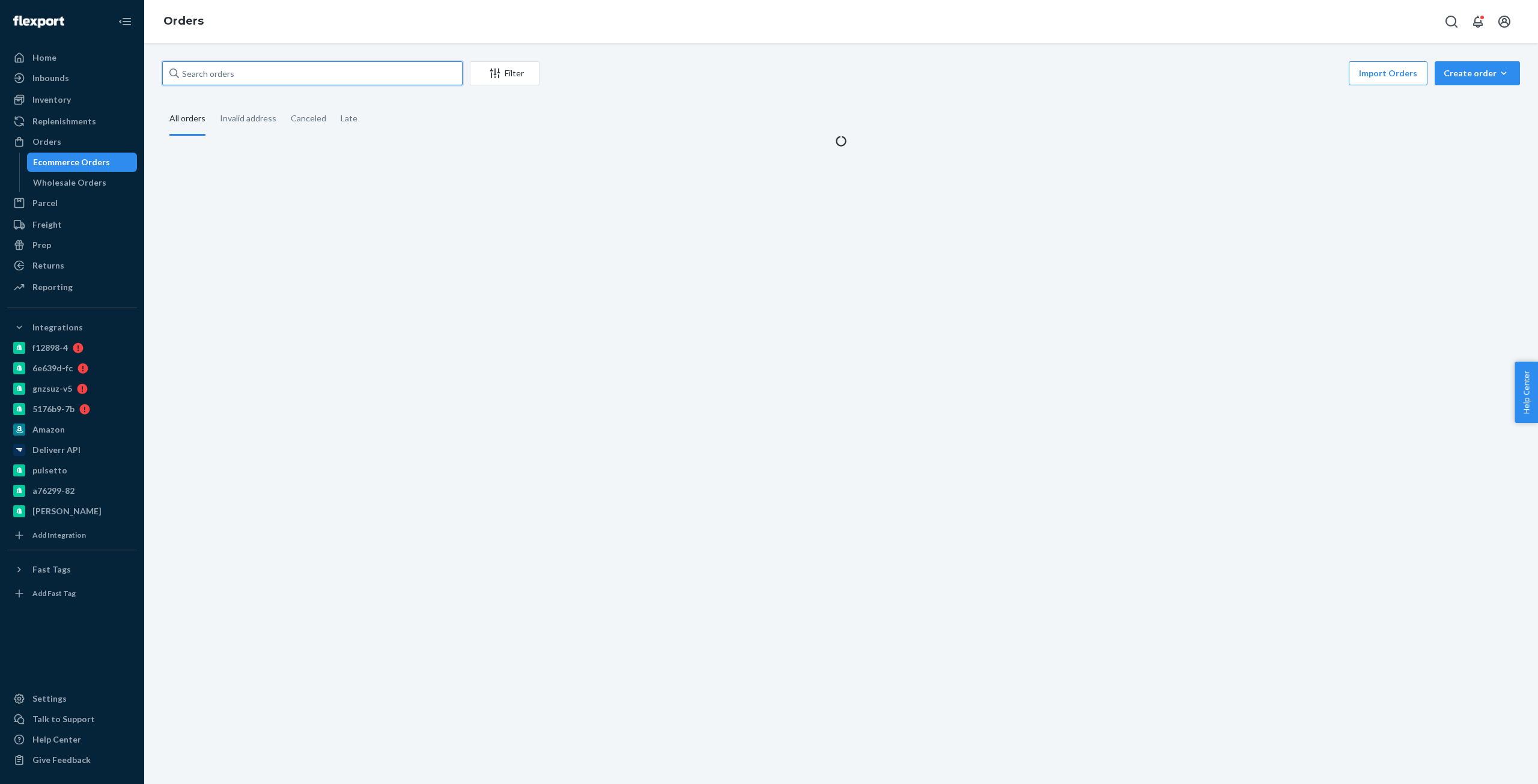
paste input "Bio-2636760"
type input "Bio-2636760"
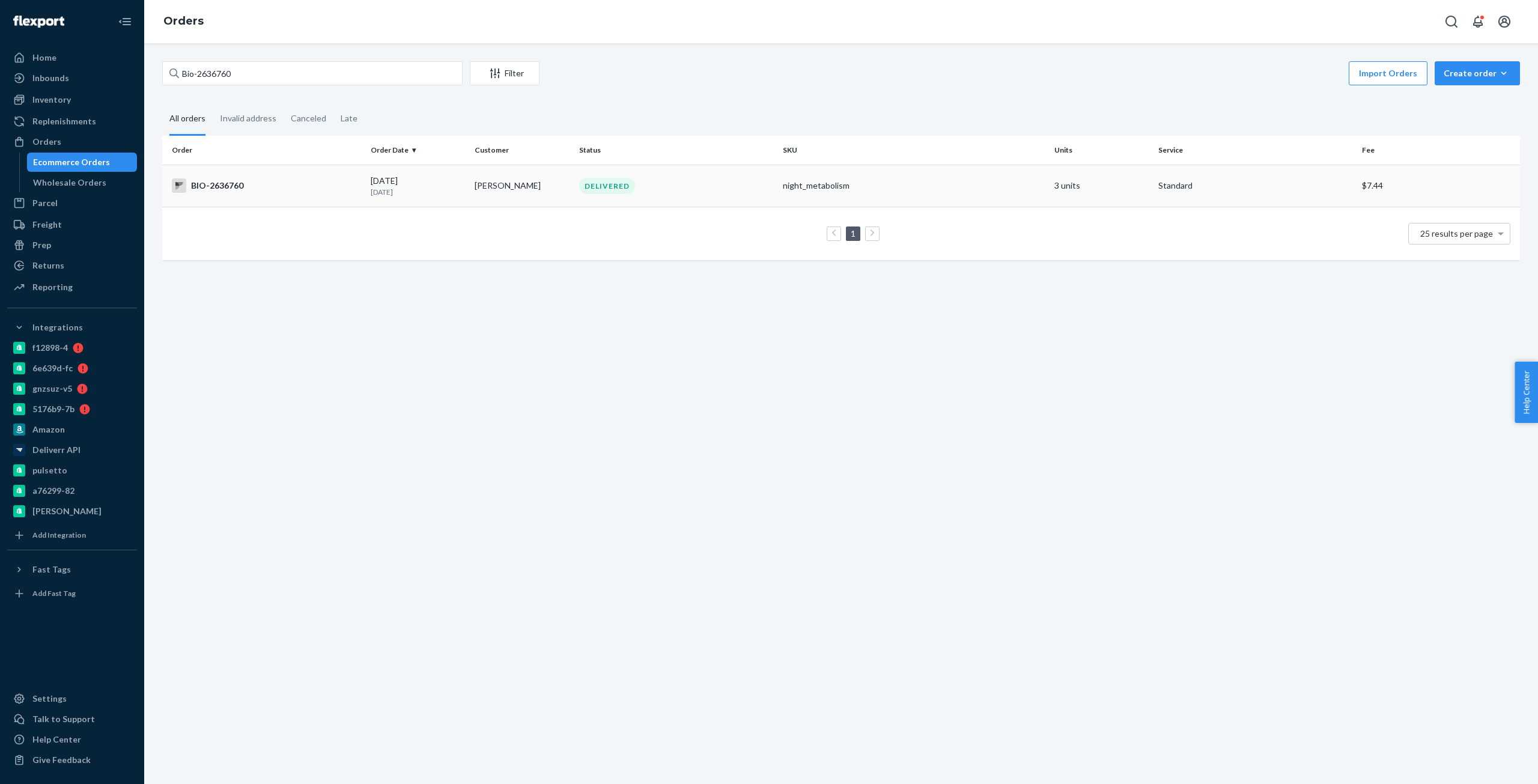
click at [295, 179] on div "BIO-2636760" at bounding box center [267, 185] width 189 height 14
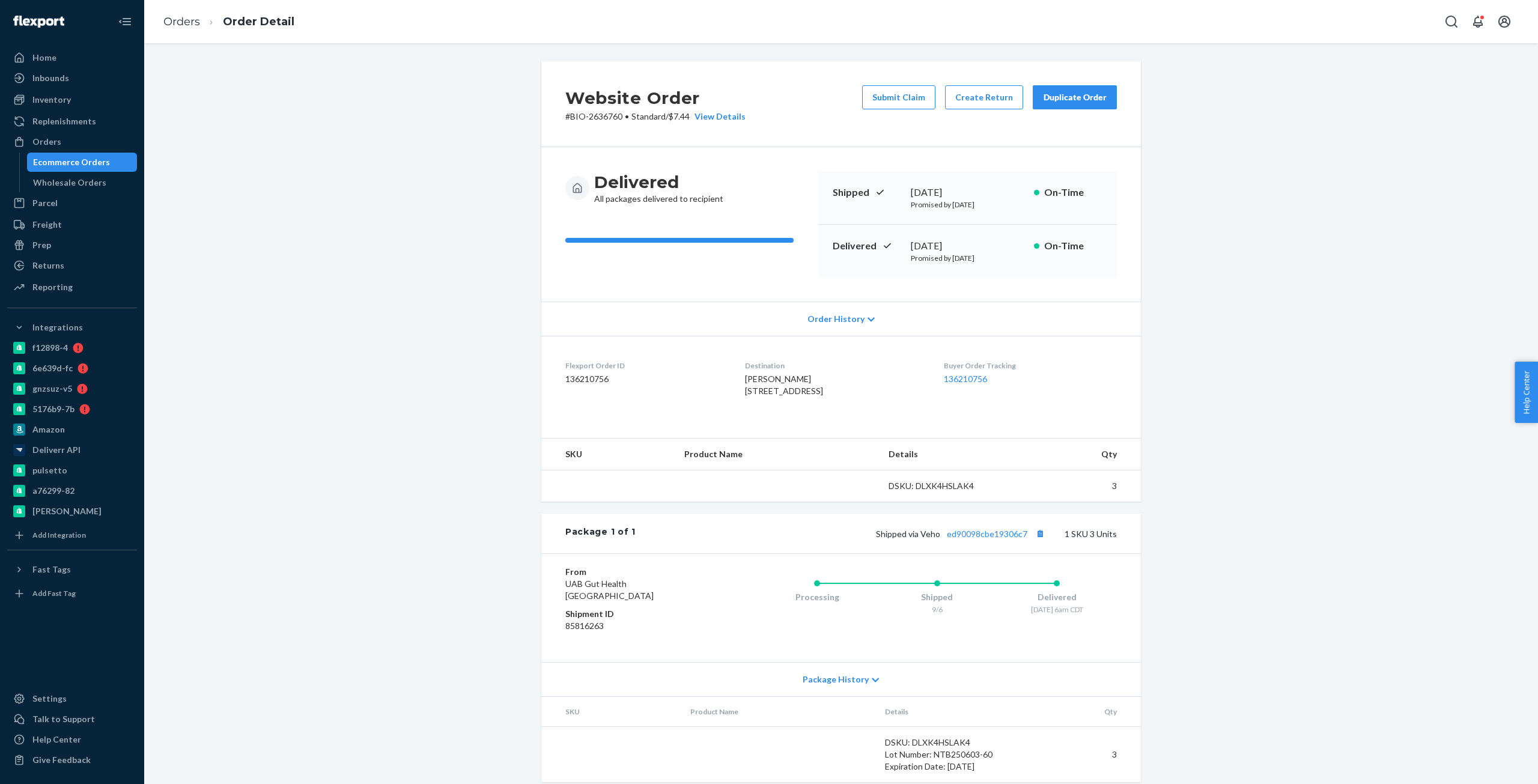
click at [566, 124] on div "Website Order # BIO-2636760 • Standard / $7.44 View Details Submit Claim Create…" at bounding box center [841, 103] width 600 height 86
click at [580, 106] on h2 "Website Order" at bounding box center [655, 98] width 180 height 26
click at [571, 115] on p "# BIO-2636760 • Standard / $7.44 View Details" at bounding box center [655, 117] width 180 height 12
click at [591, 123] on div "Website Order # BIO-2636760 • Standard / $7.44 View Details Submit Claim Create…" at bounding box center [841, 103] width 600 height 86
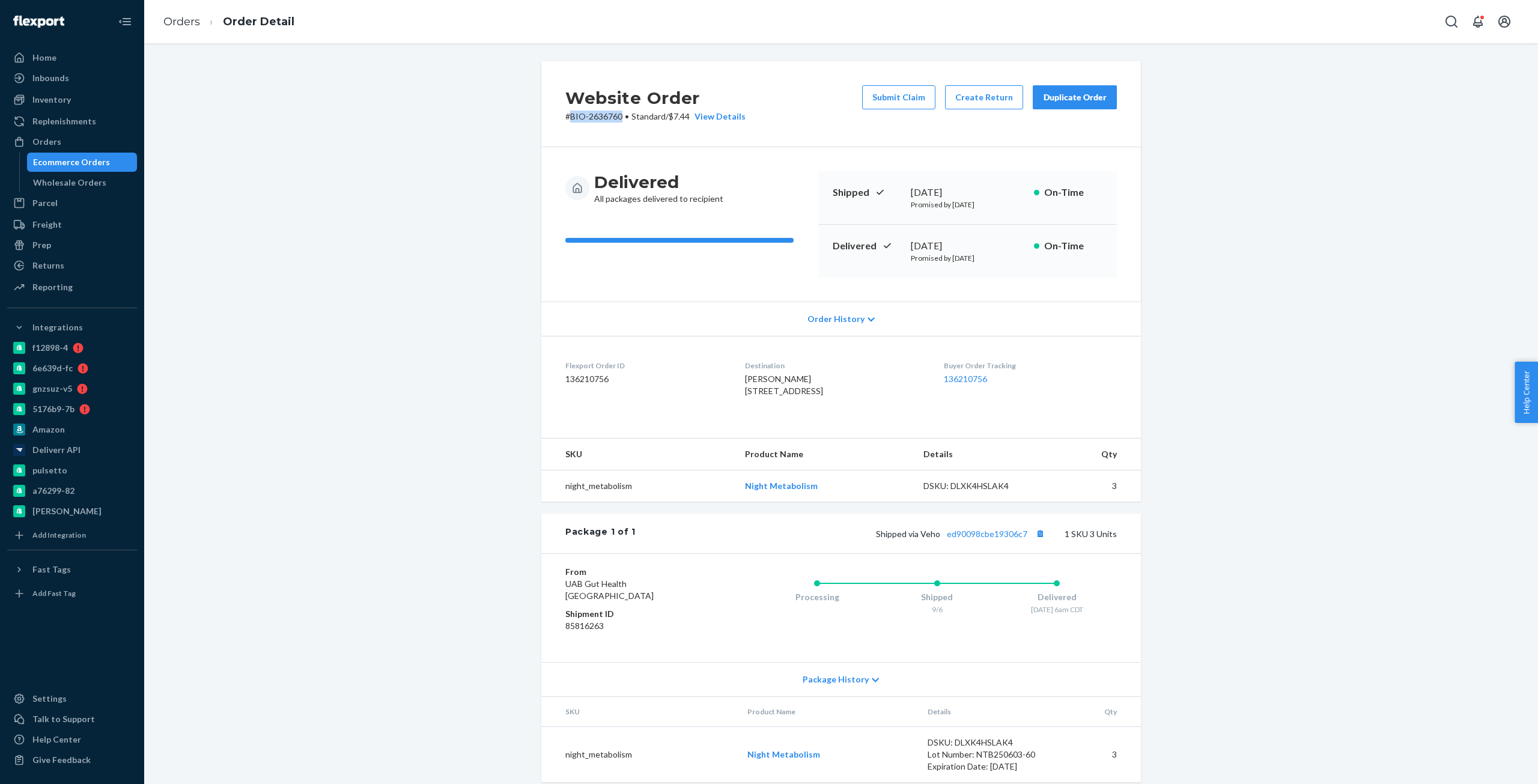
copy p "BIO-2636760"
click at [984, 84] on div "Website Order # BIO-2636760 • Standard / $7.44 View Details Submit Claim Create…" at bounding box center [841, 103] width 600 height 86
click at [988, 92] on button "Create Return" at bounding box center [984, 97] width 78 height 24
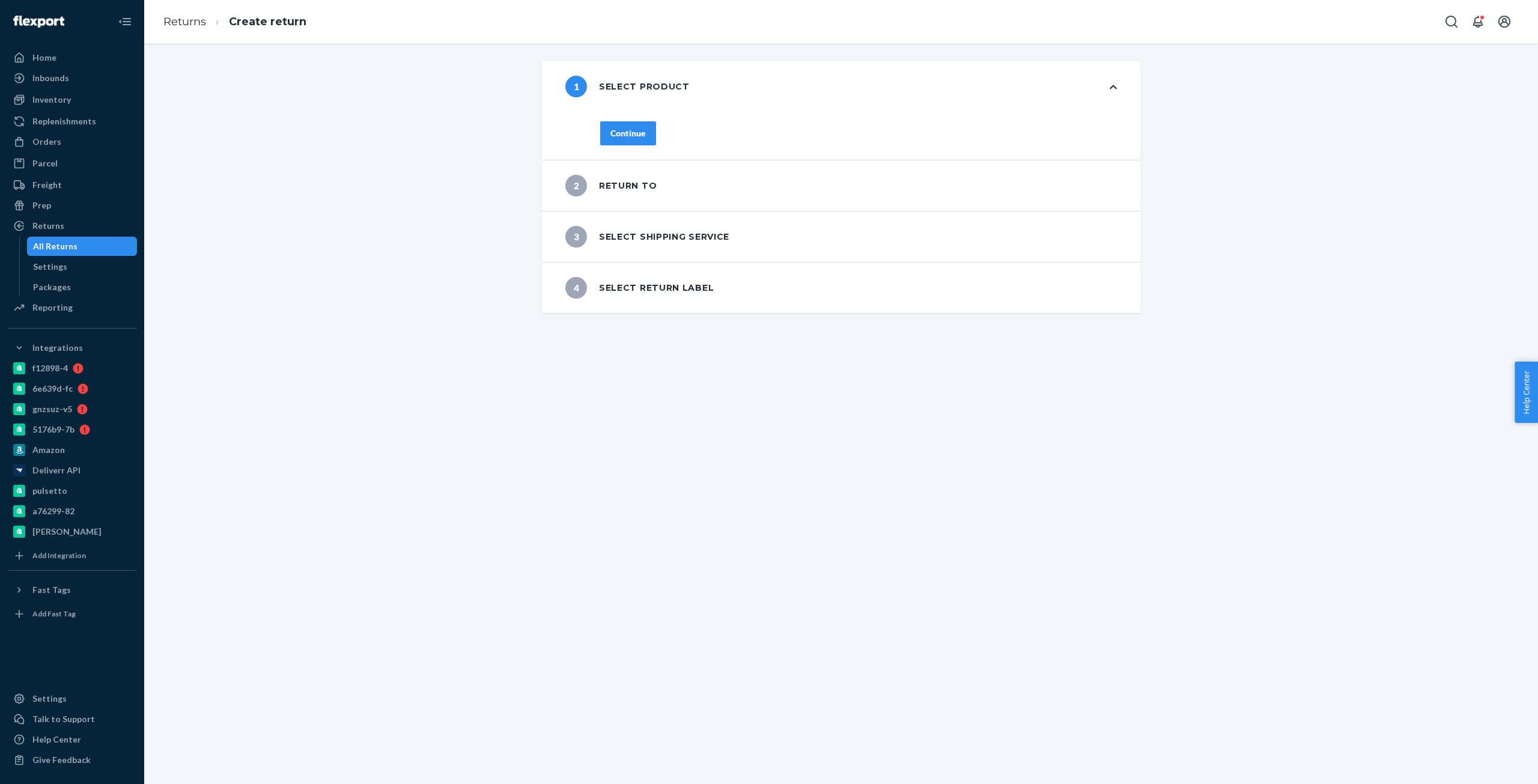
click at [989, 99] on div "1 Select product" at bounding box center [841, 86] width 600 height 50
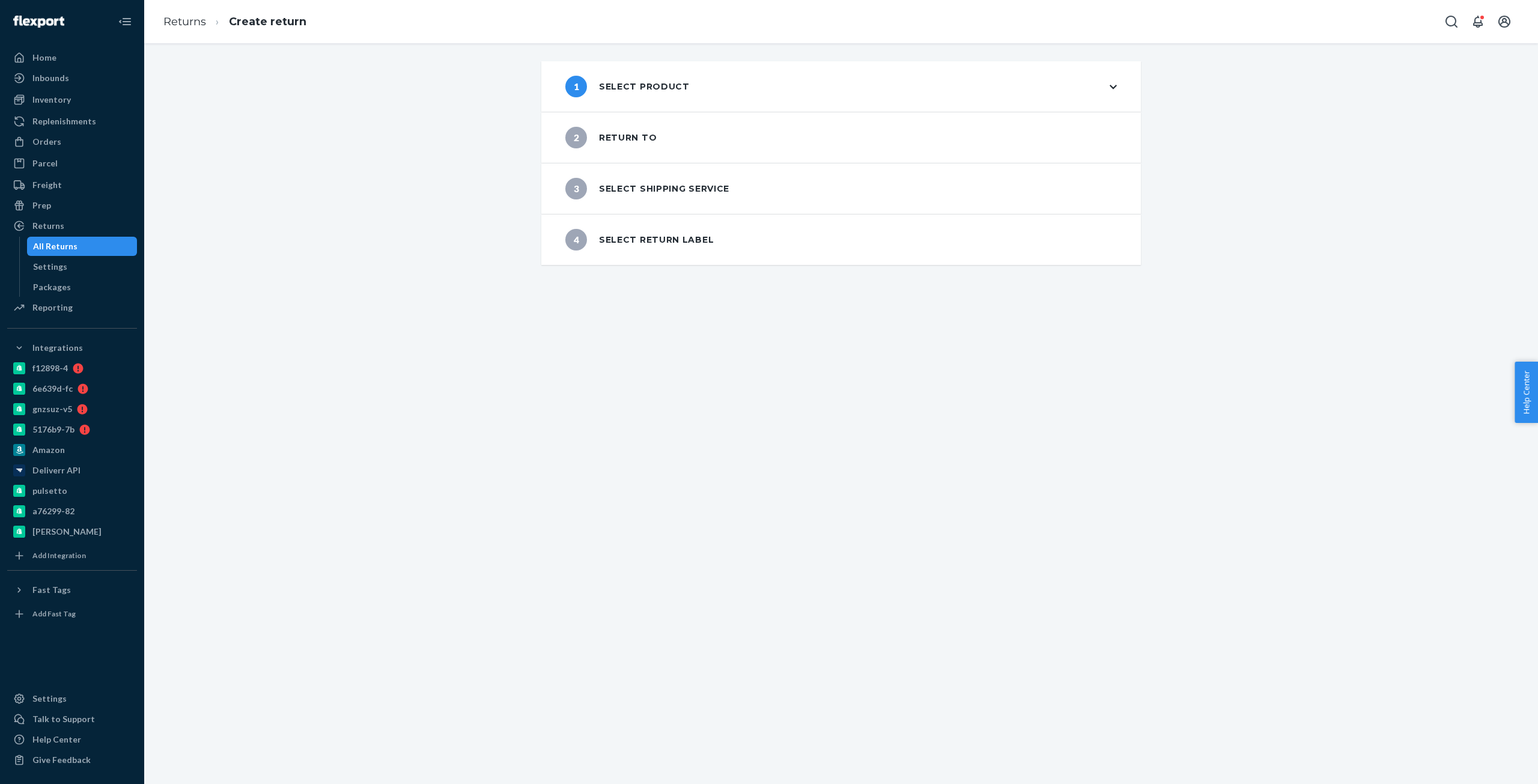
click at [1102, 94] on div "1 Select product" at bounding box center [841, 86] width 600 height 50
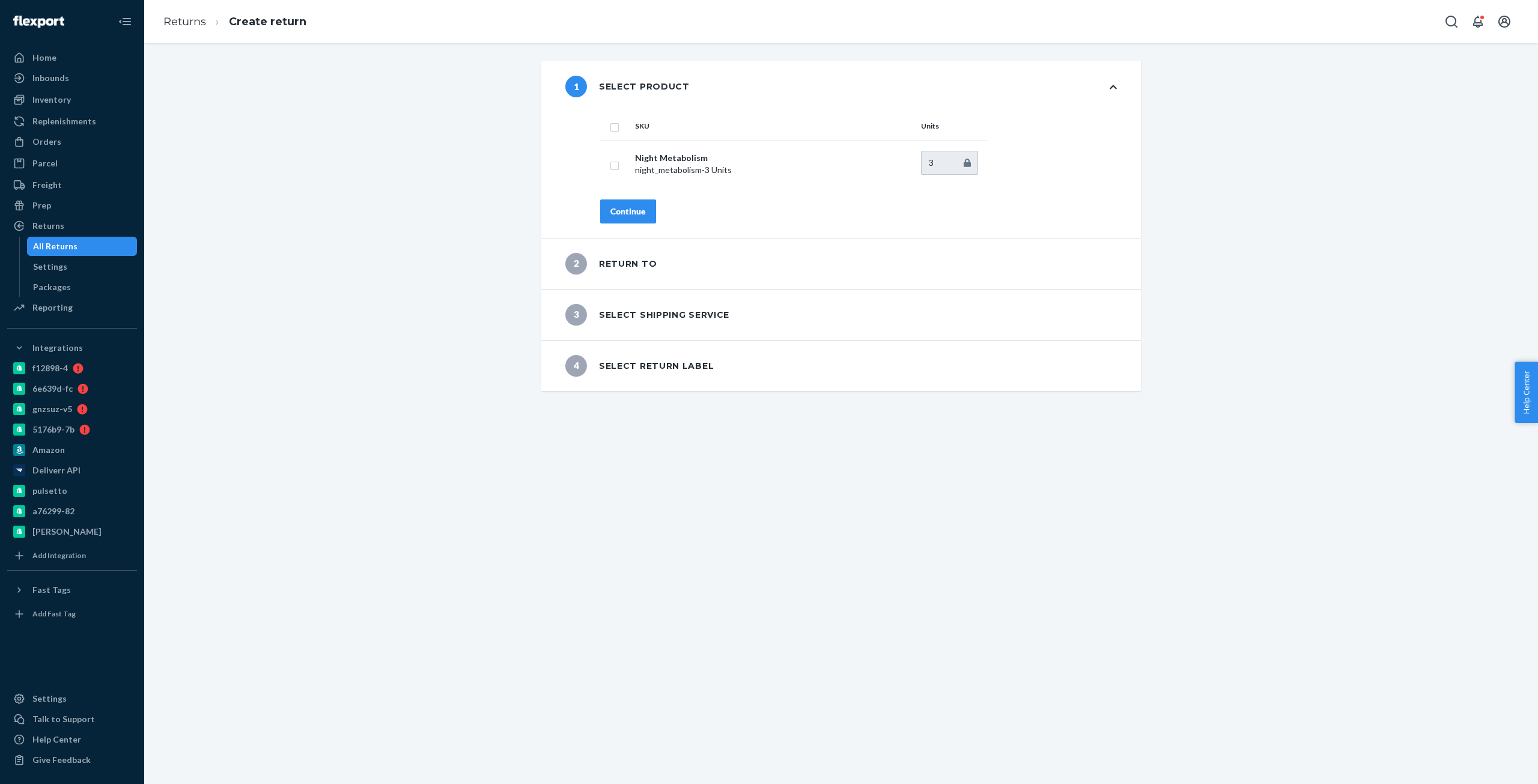
click at [639, 124] on th "SKU" at bounding box center [774, 126] width 286 height 29
click at [616, 132] on th at bounding box center [616, 126] width 30 height 29
click at [610, 129] on input "checkbox" at bounding box center [614, 125] width 10 height 12
checkbox input "true"
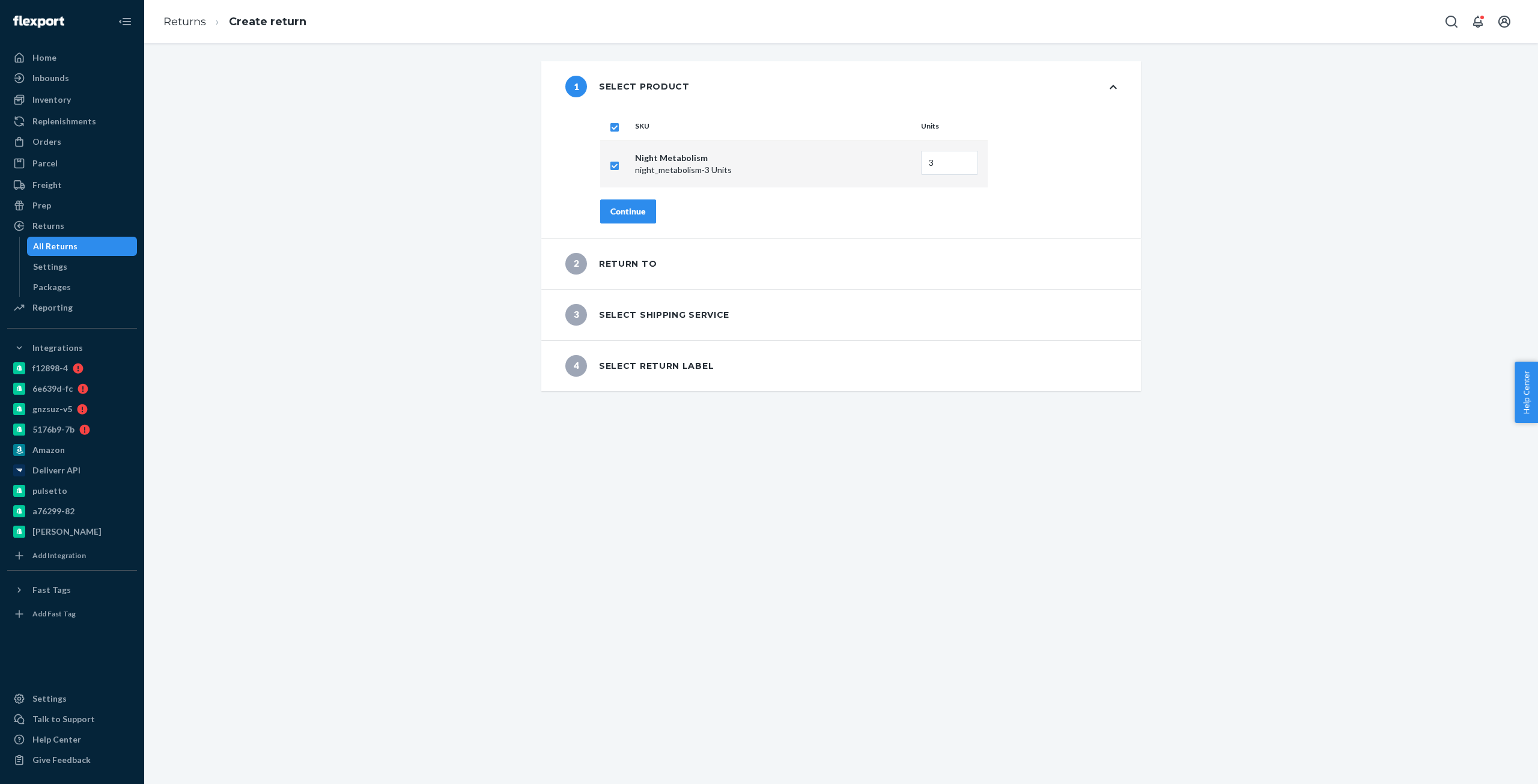
click at [637, 207] on div "Continue" at bounding box center [628, 212] width 35 height 12
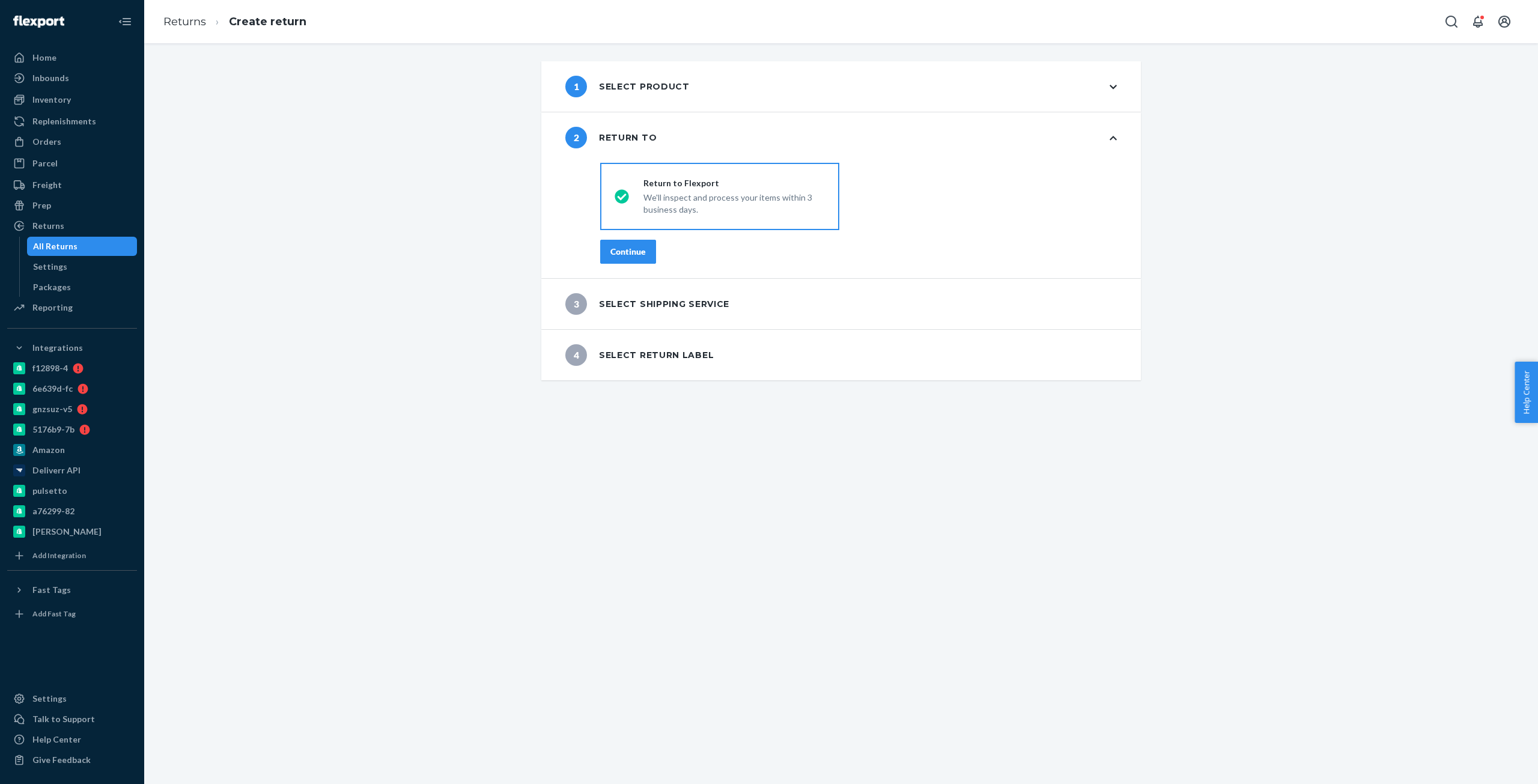
click at [633, 244] on button "Continue" at bounding box center [628, 251] width 56 height 24
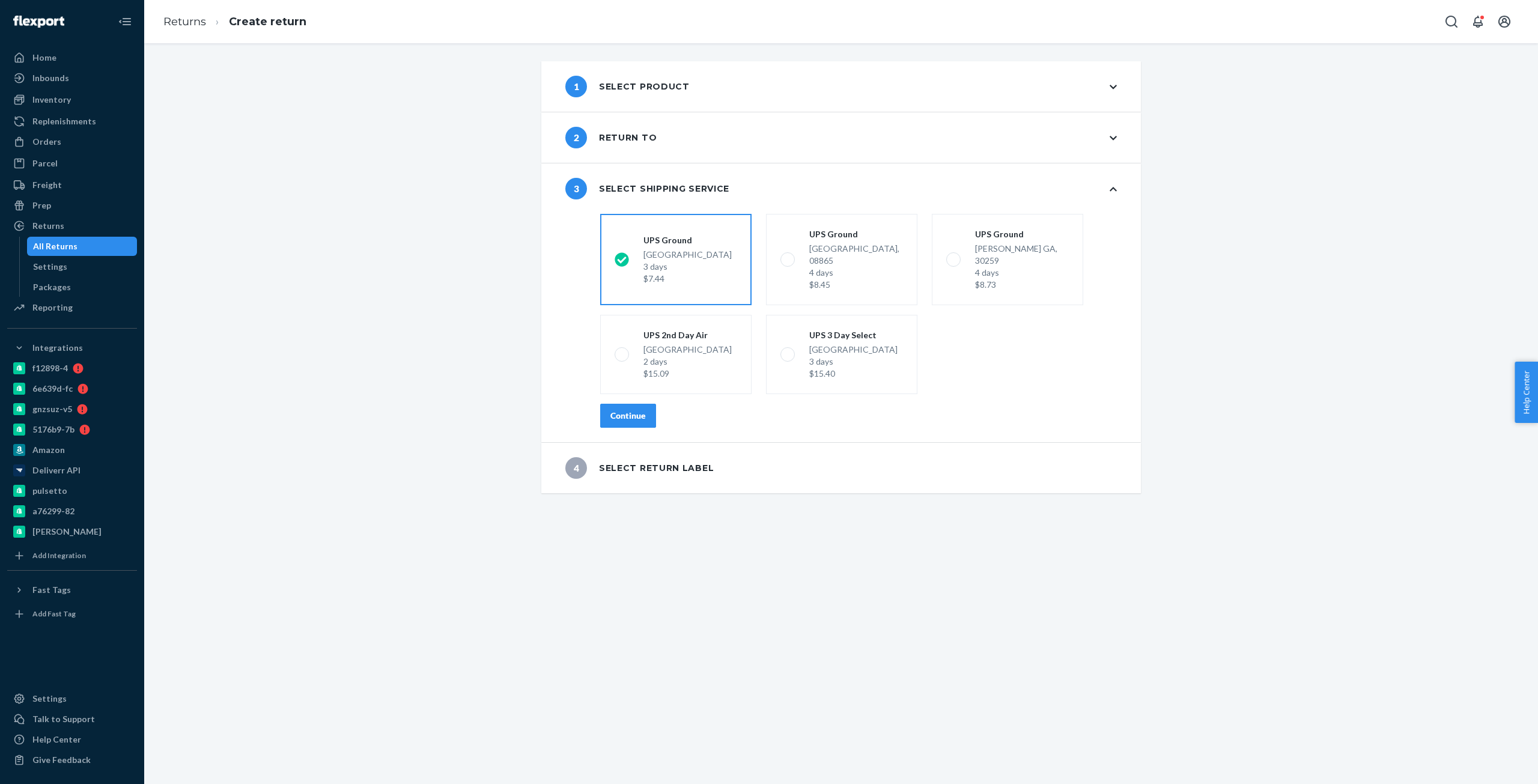
click at [630, 409] on button "Continue" at bounding box center [628, 415] width 56 height 24
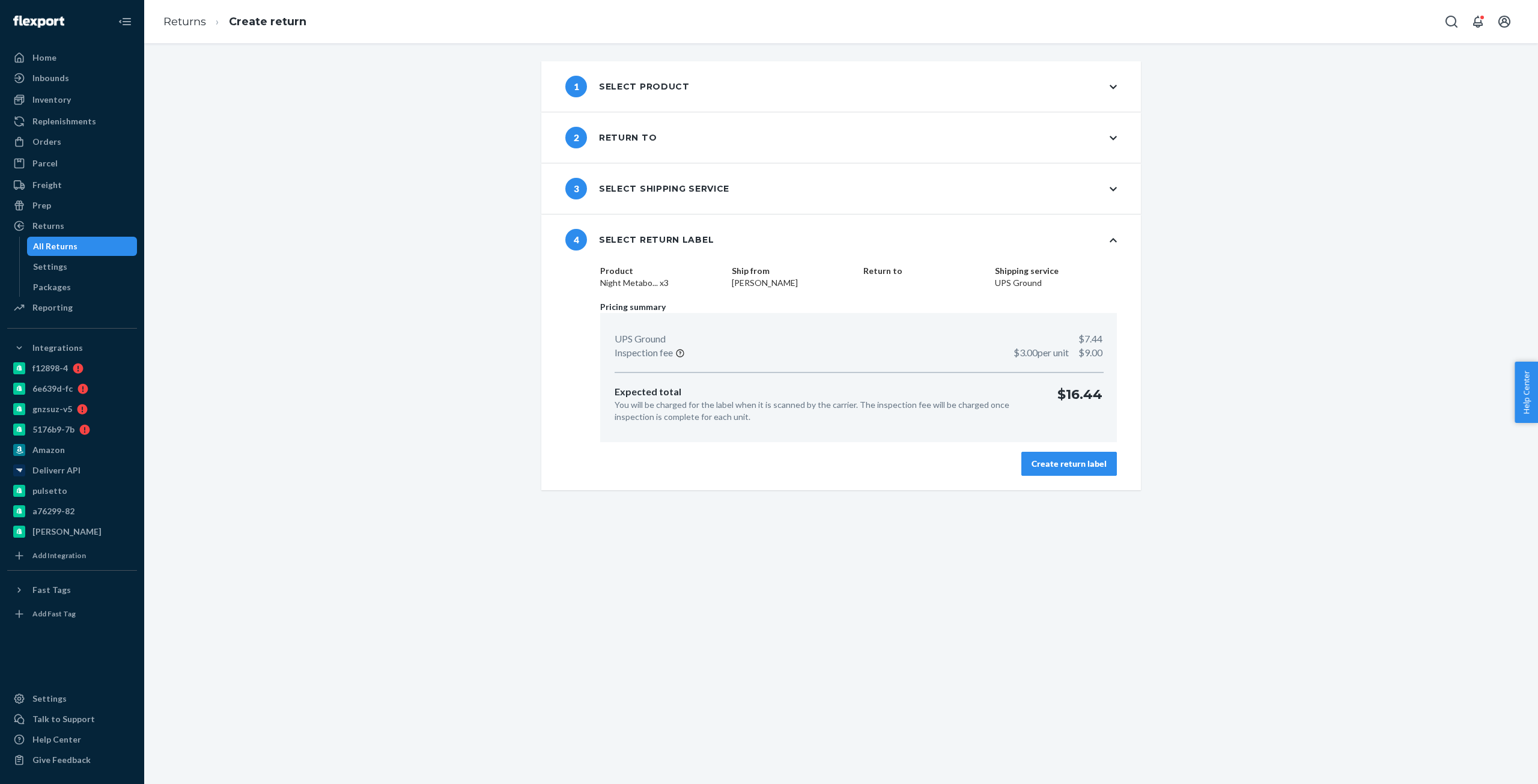
click at [1090, 470] on button "Create return label" at bounding box center [1069, 464] width 95 height 24
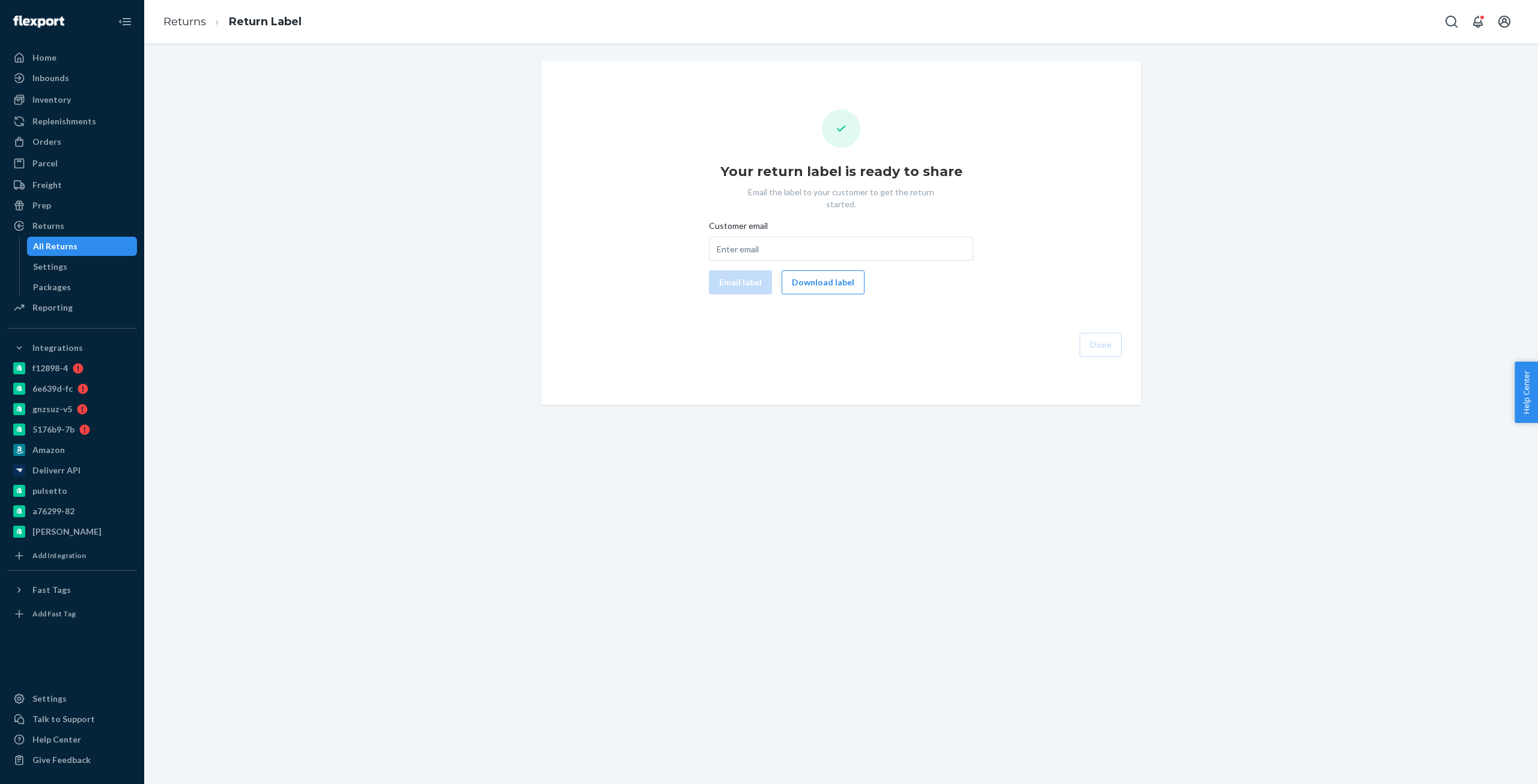
click at [828, 283] on div "Your return label is ready to share Email the label to your customer to get the…" at bounding box center [841, 233] width 580 height 247
click at [822, 275] on button "Download label" at bounding box center [823, 282] width 83 height 24
